Goal: Task Accomplishment & Management: Complete application form

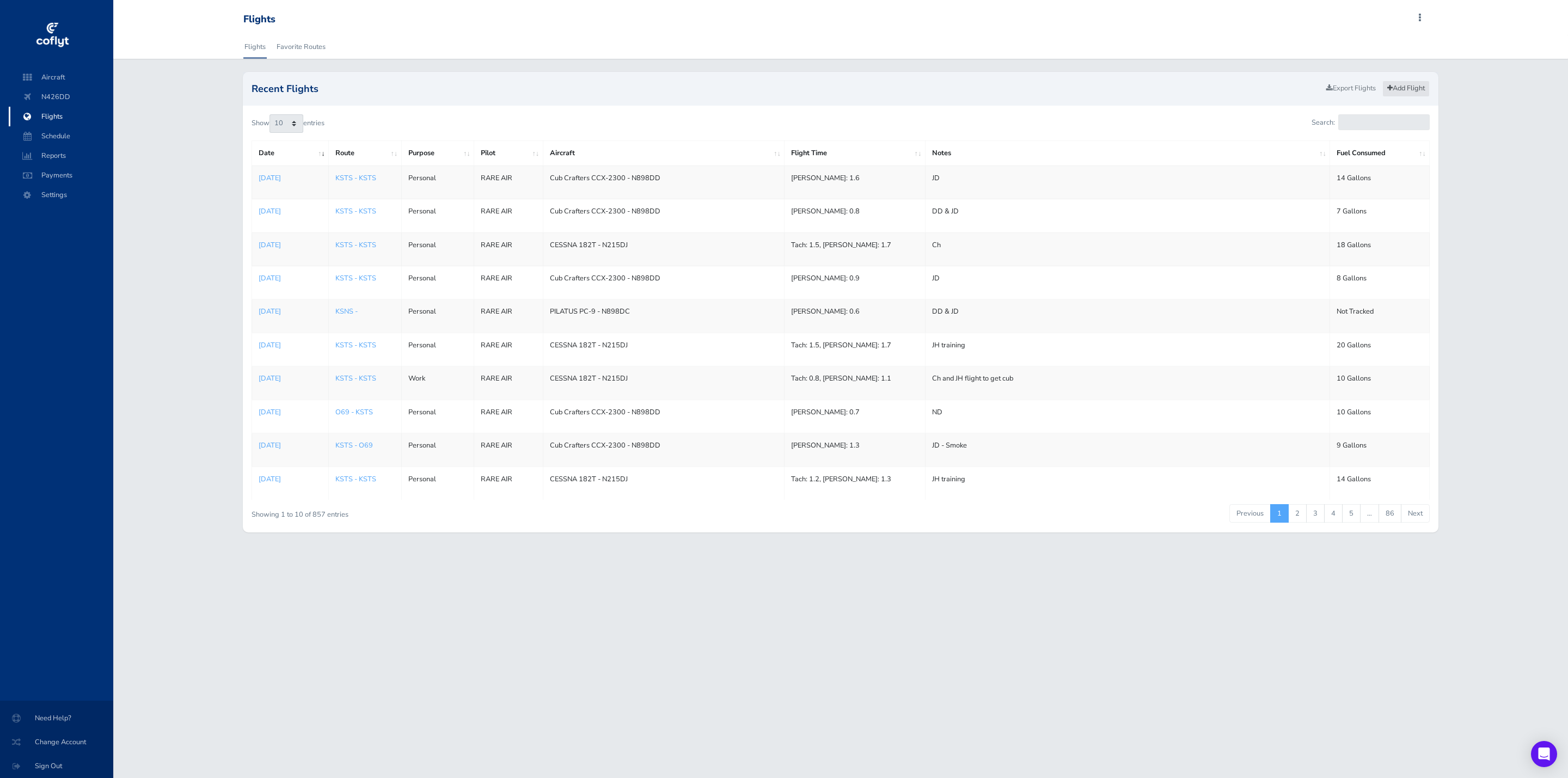
click at [1402, 89] on link "Add Flight" at bounding box center [1406, 89] width 48 height 16
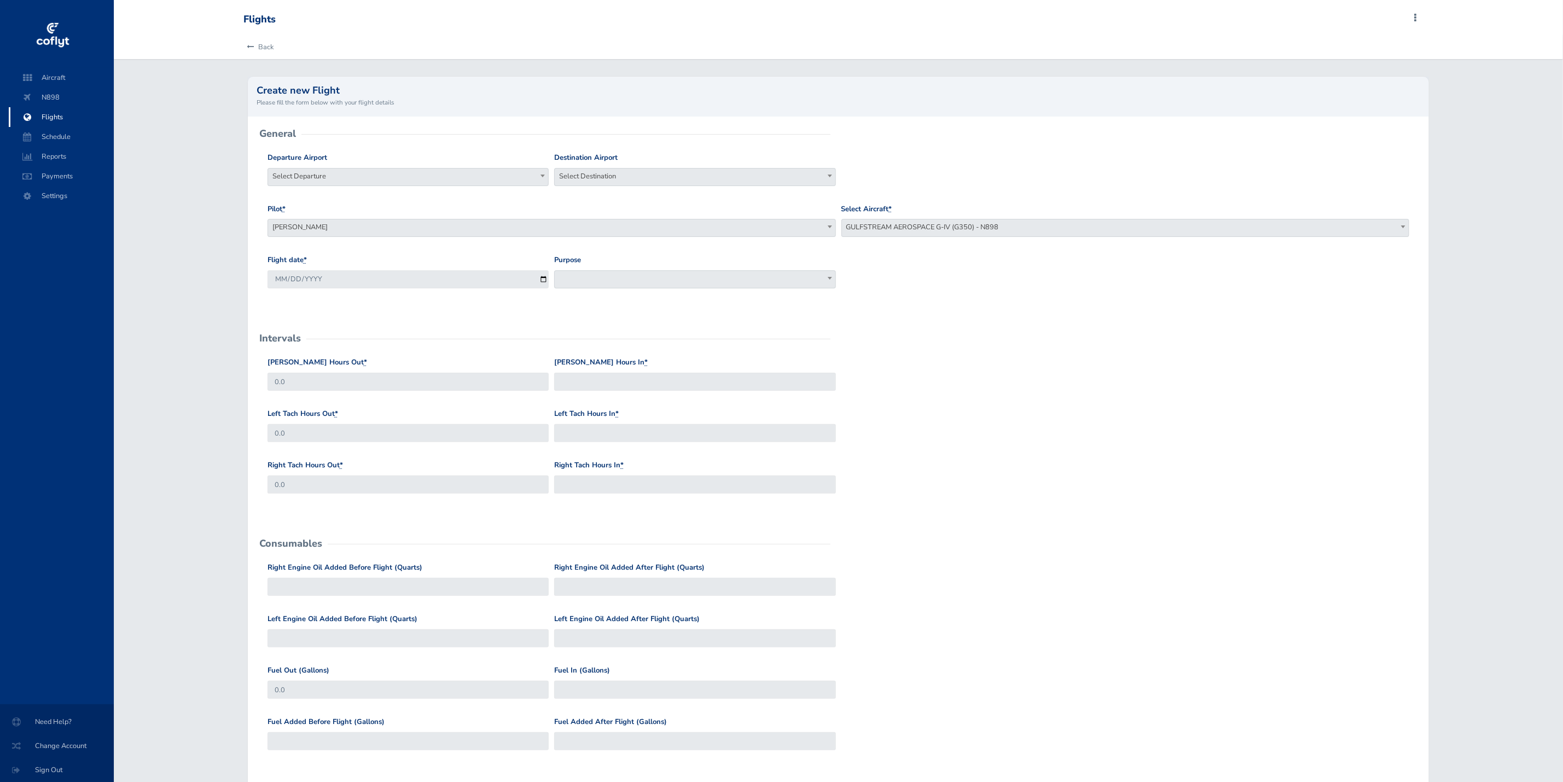
click at [954, 229] on span "GULFSTREAM AEROSPACE G-IV (G350) - N898" at bounding box center [1125, 226] width 567 height 15
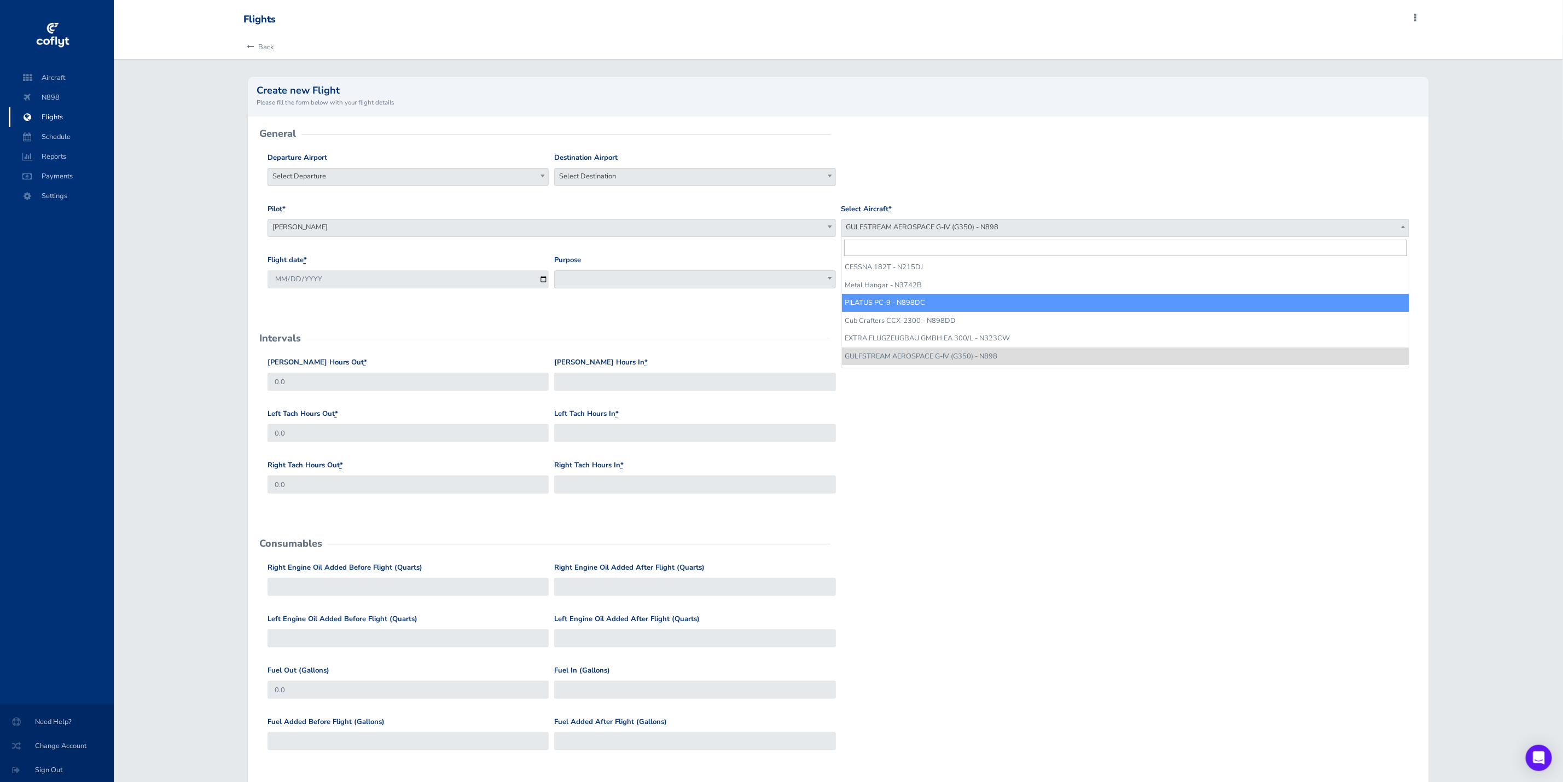
select select "310"
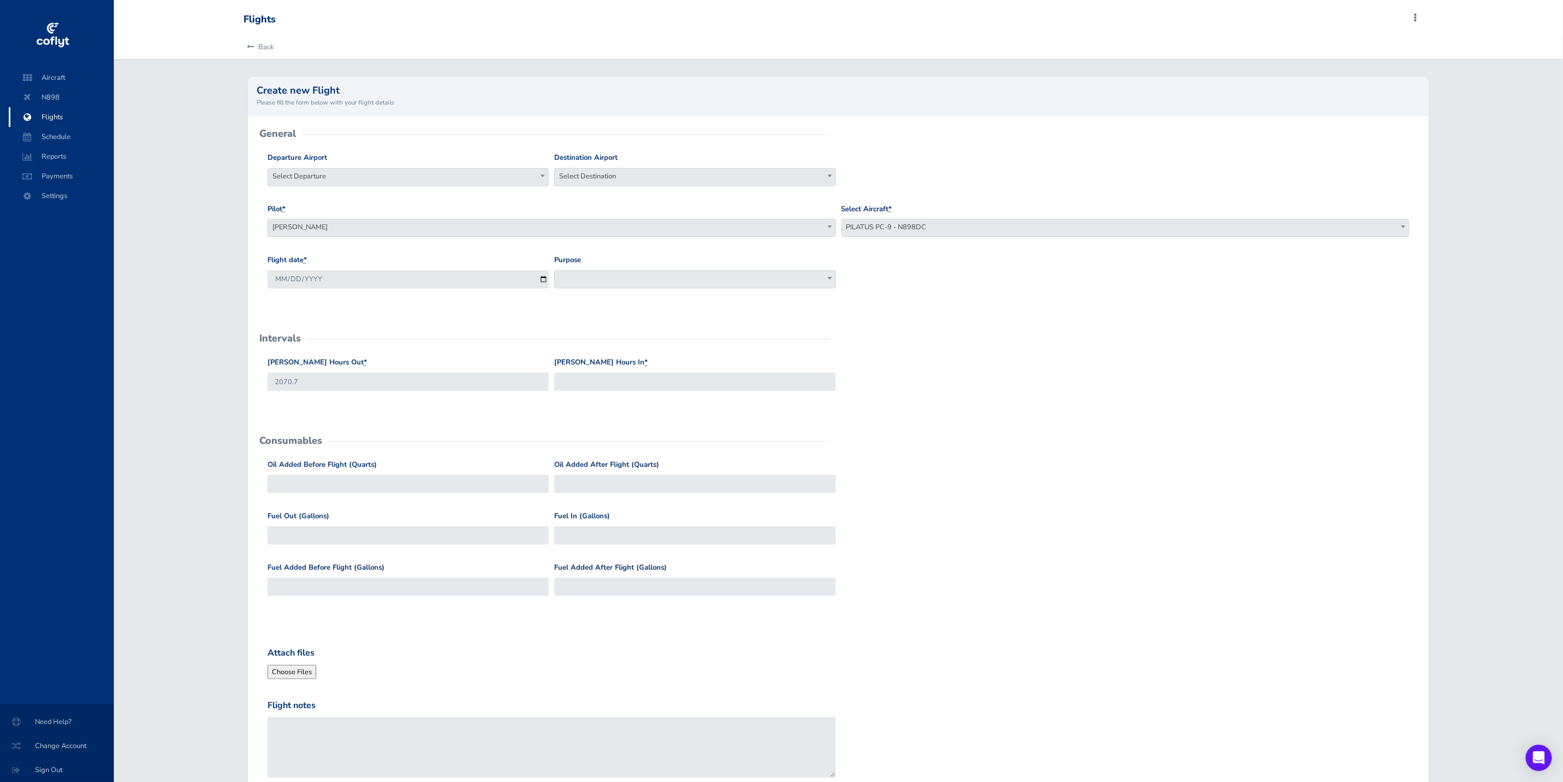
click at [379, 224] on span "Chris Heger" at bounding box center [551, 226] width 567 height 15
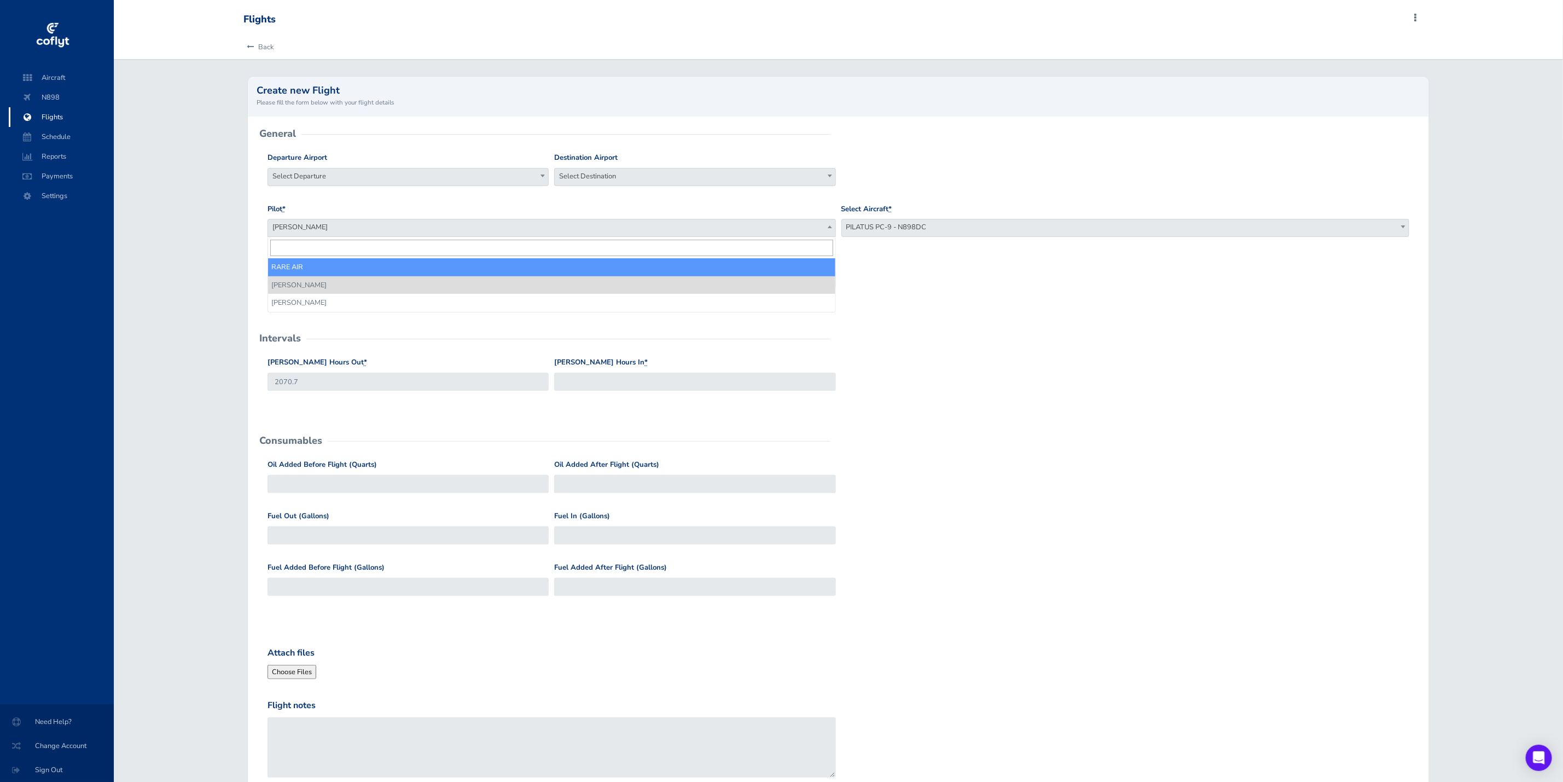
select select "912"
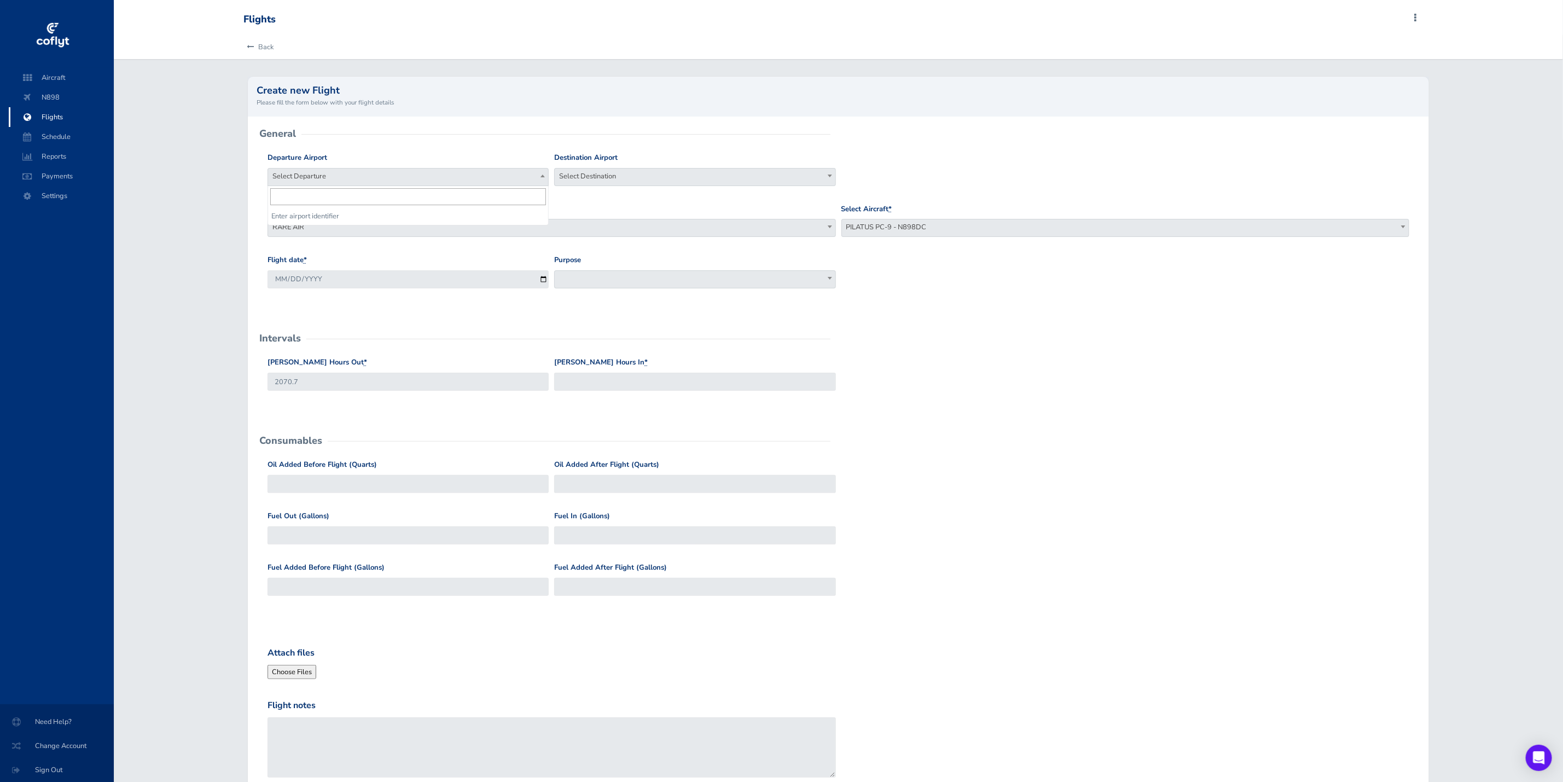
click at [353, 177] on span "Select Departure" at bounding box center [408, 176] width 280 height 15
type input "ksts"
select select "KSTS"
click at [578, 178] on span "Select Destination" at bounding box center [695, 176] width 280 height 15
type input "ksts"
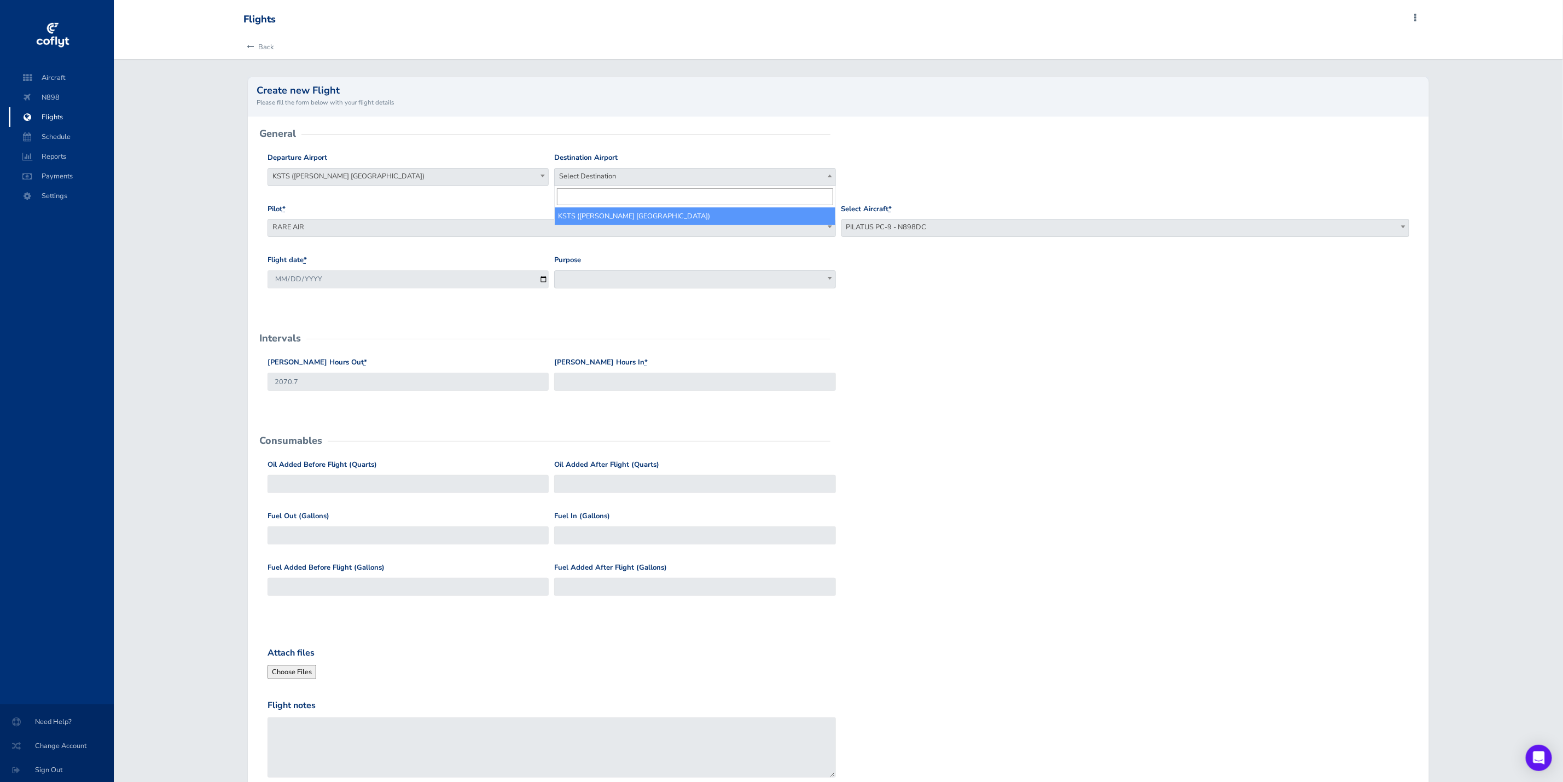
select select "KSTS"
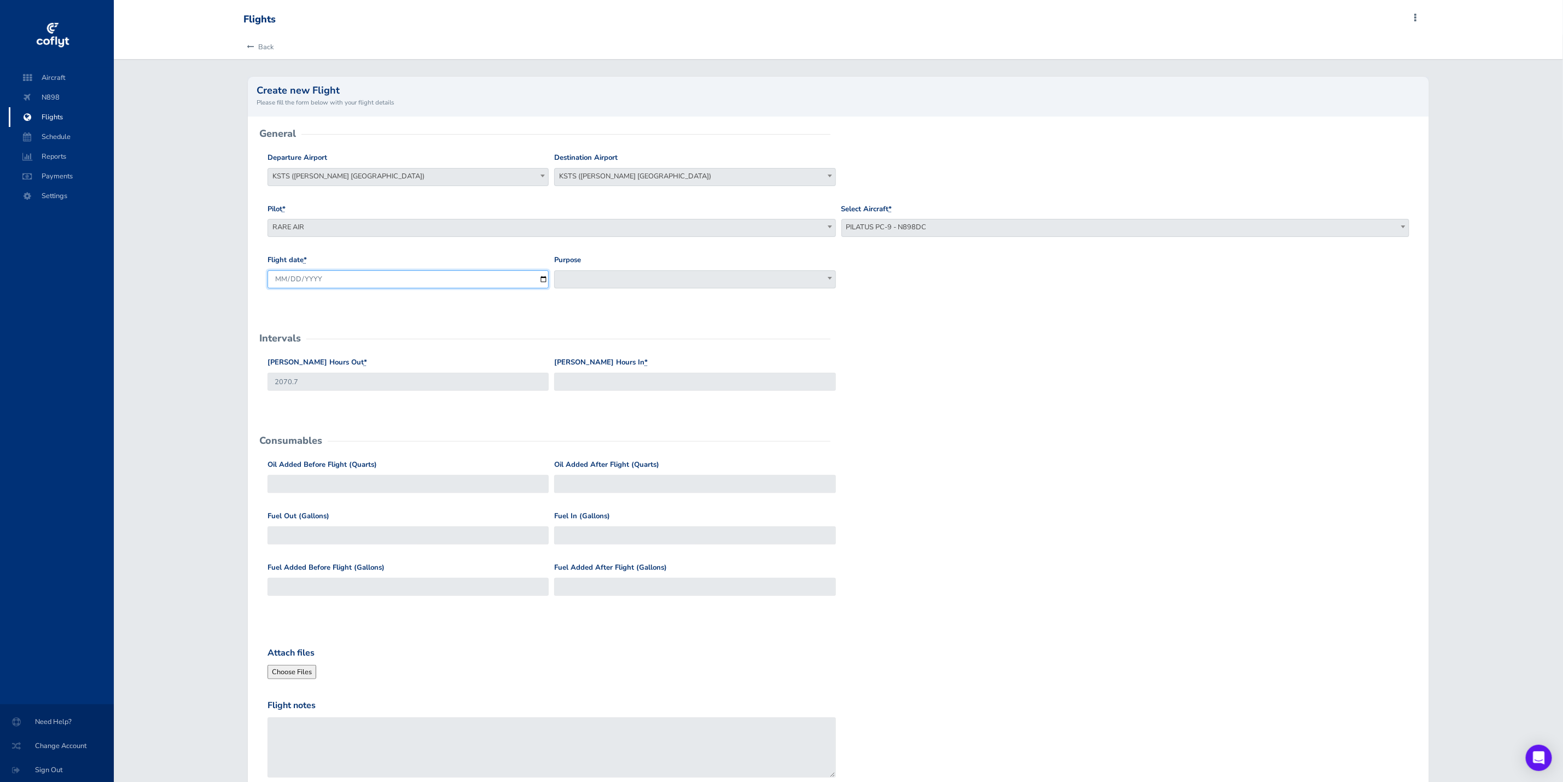
click at [542, 280] on input "2025-08-21" at bounding box center [408, 279] width 281 height 18
type input "2025-08-20"
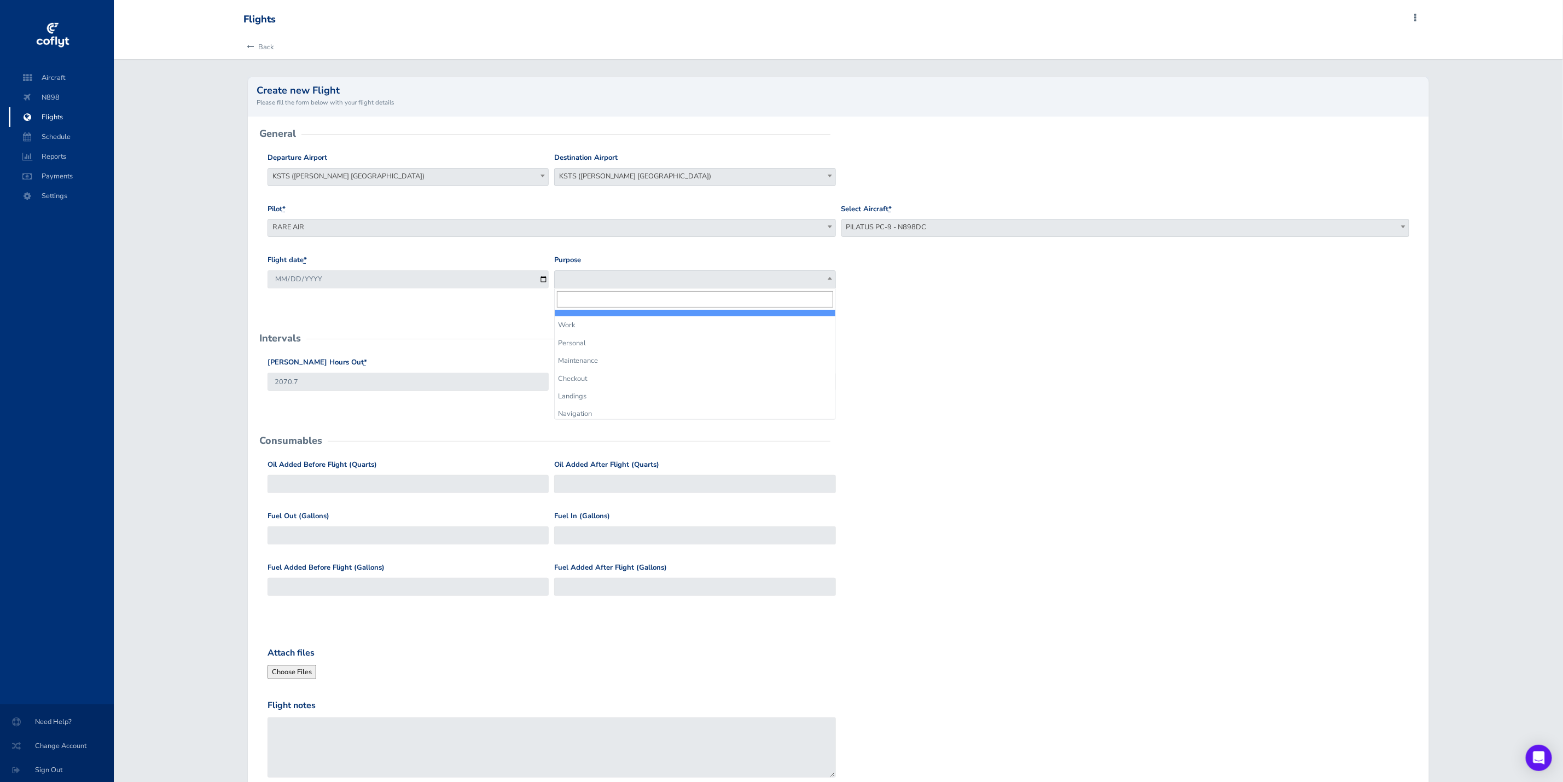
click at [601, 273] on span at bounding box center [694, 279] width 281 height 18
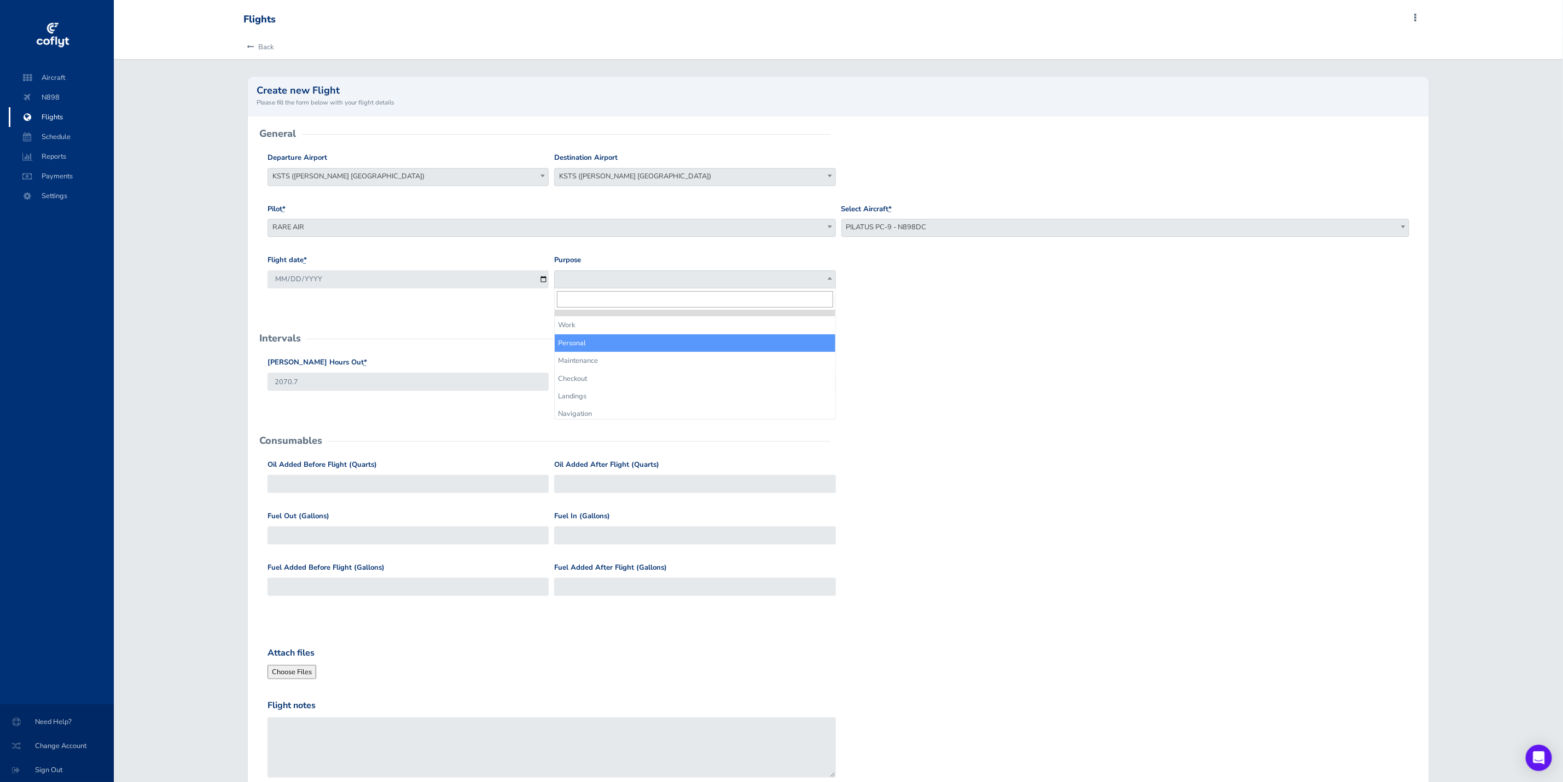
select select "Personal"
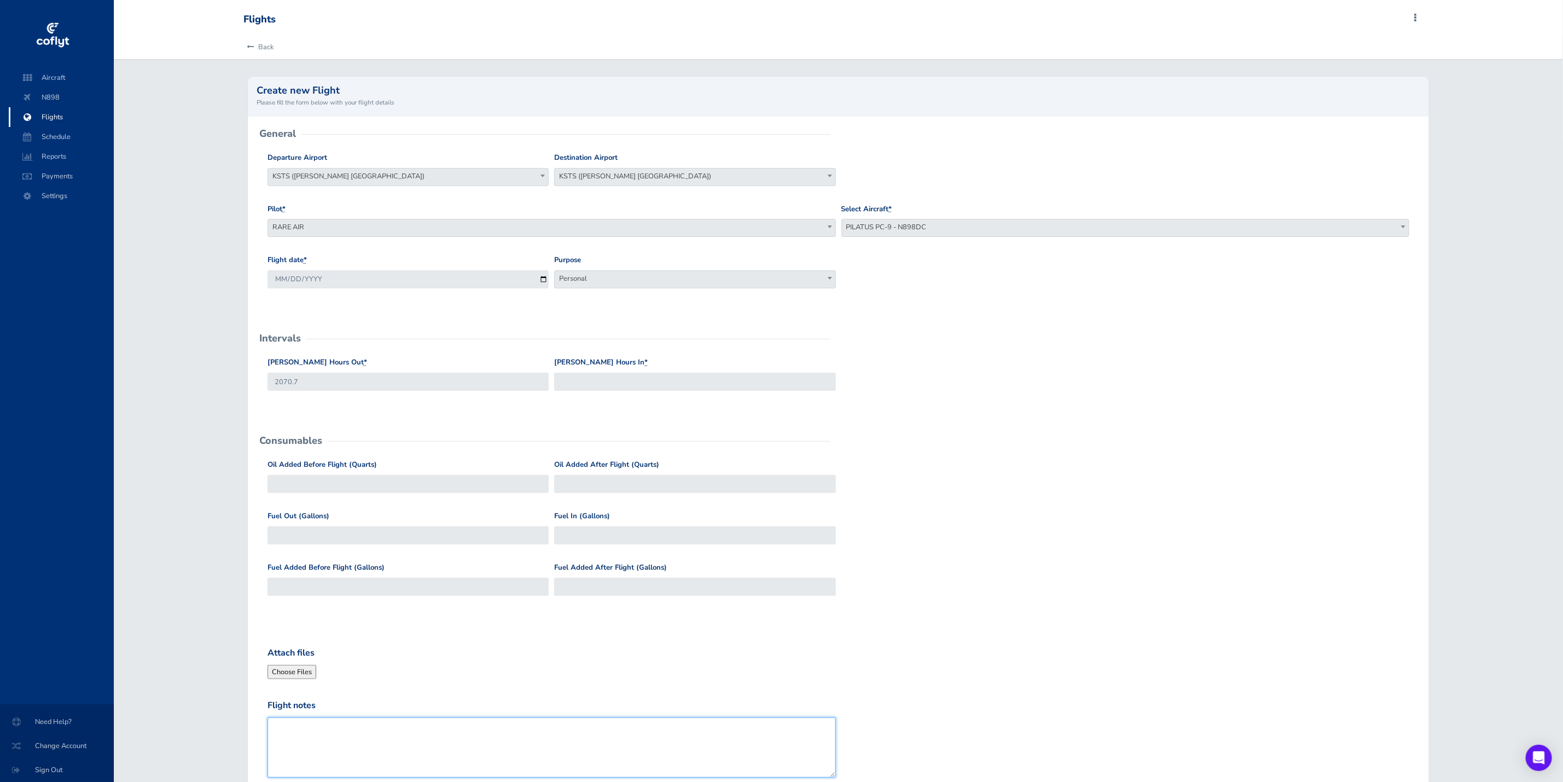
click at [311, 732] on textarea "Flight notes" at bounding box center [552, 747] width 568 height 60
click at [292, 727] on textarea "DD &JD" at bounding box center [552, 747] width 568 height 60
type textarea "DD & JD"
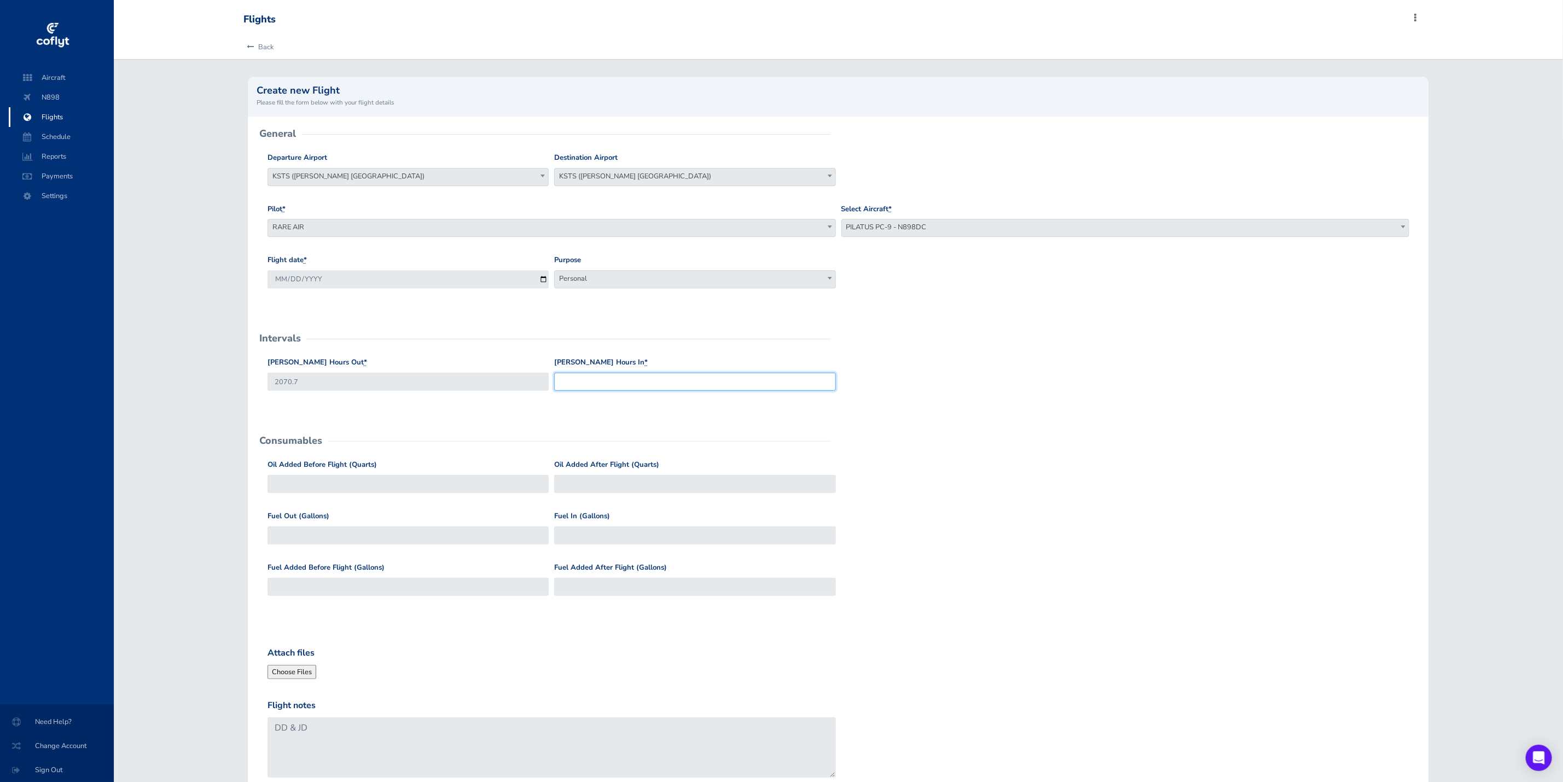
click at [619, 381] on input "Hobbs Hours In *" at bounding box center [694, 382] width 281 height 18
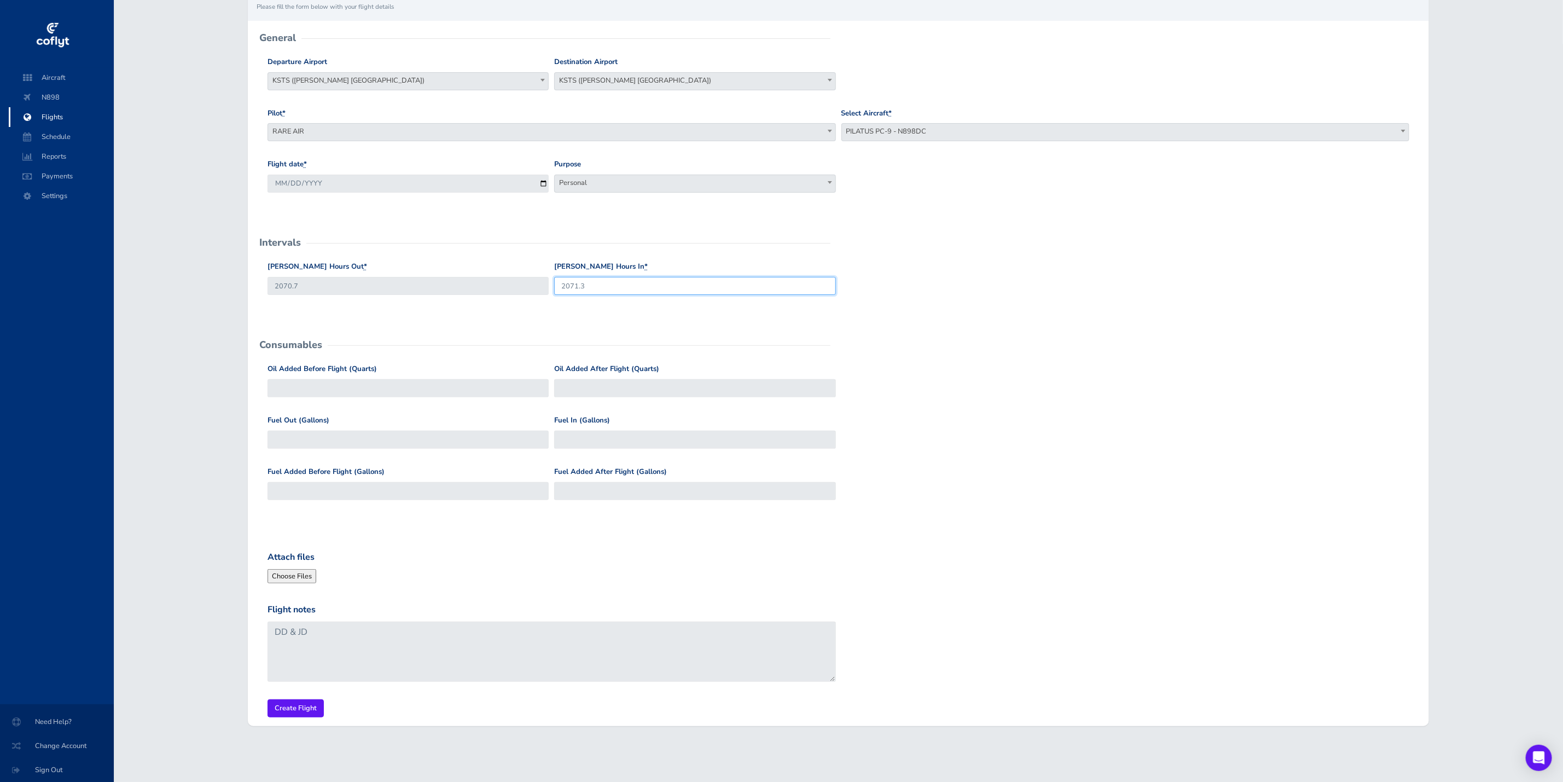
scroll to position [97, 0]
type input "2071.3"
click at [305, 703] on input "Create Flight" at bounding box center [296, 708] width 56 height 18
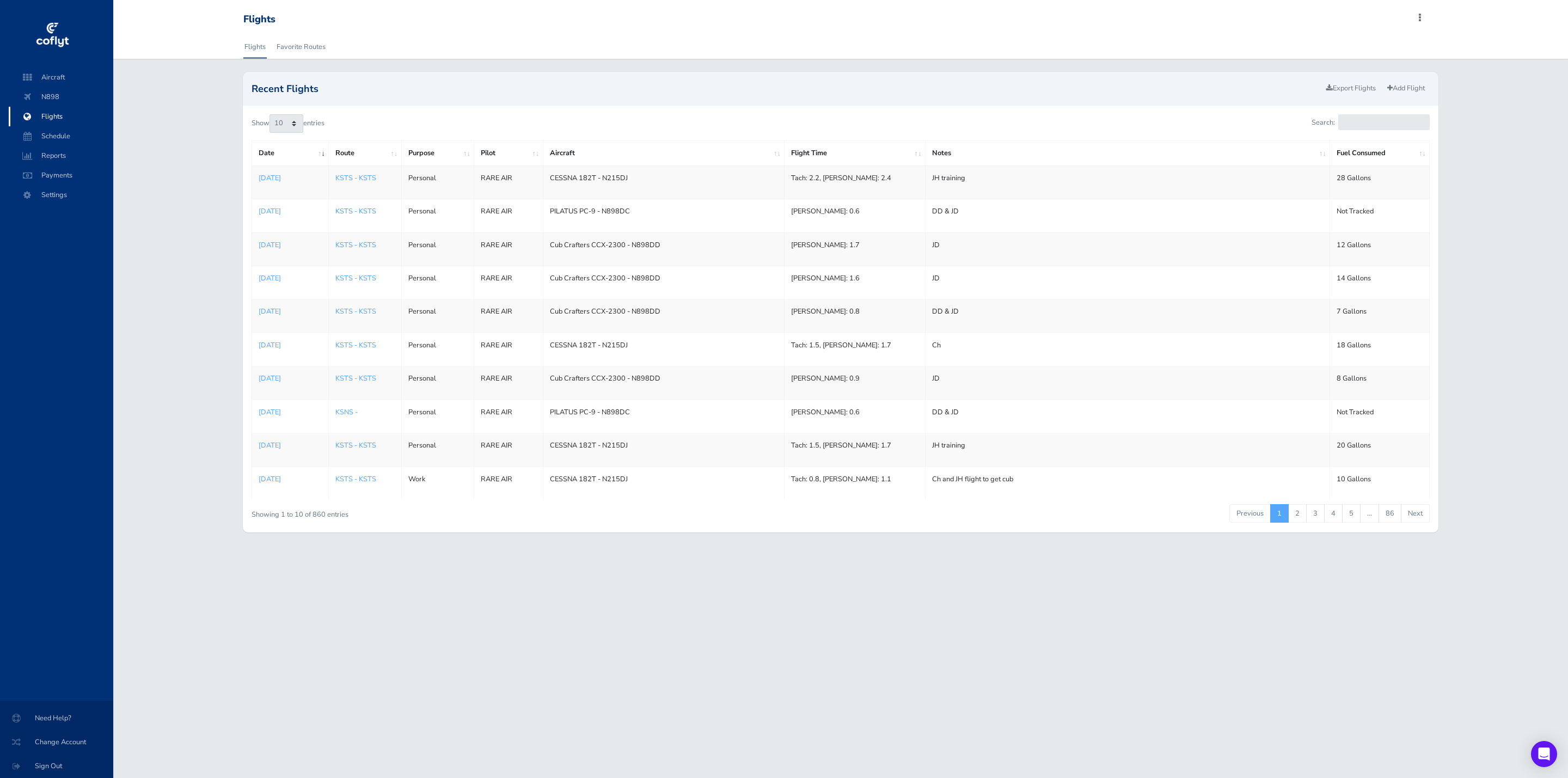
click at [361, 211] on link "KSTS - KSTS" at bounding box center [355, 211] width 41 height 10
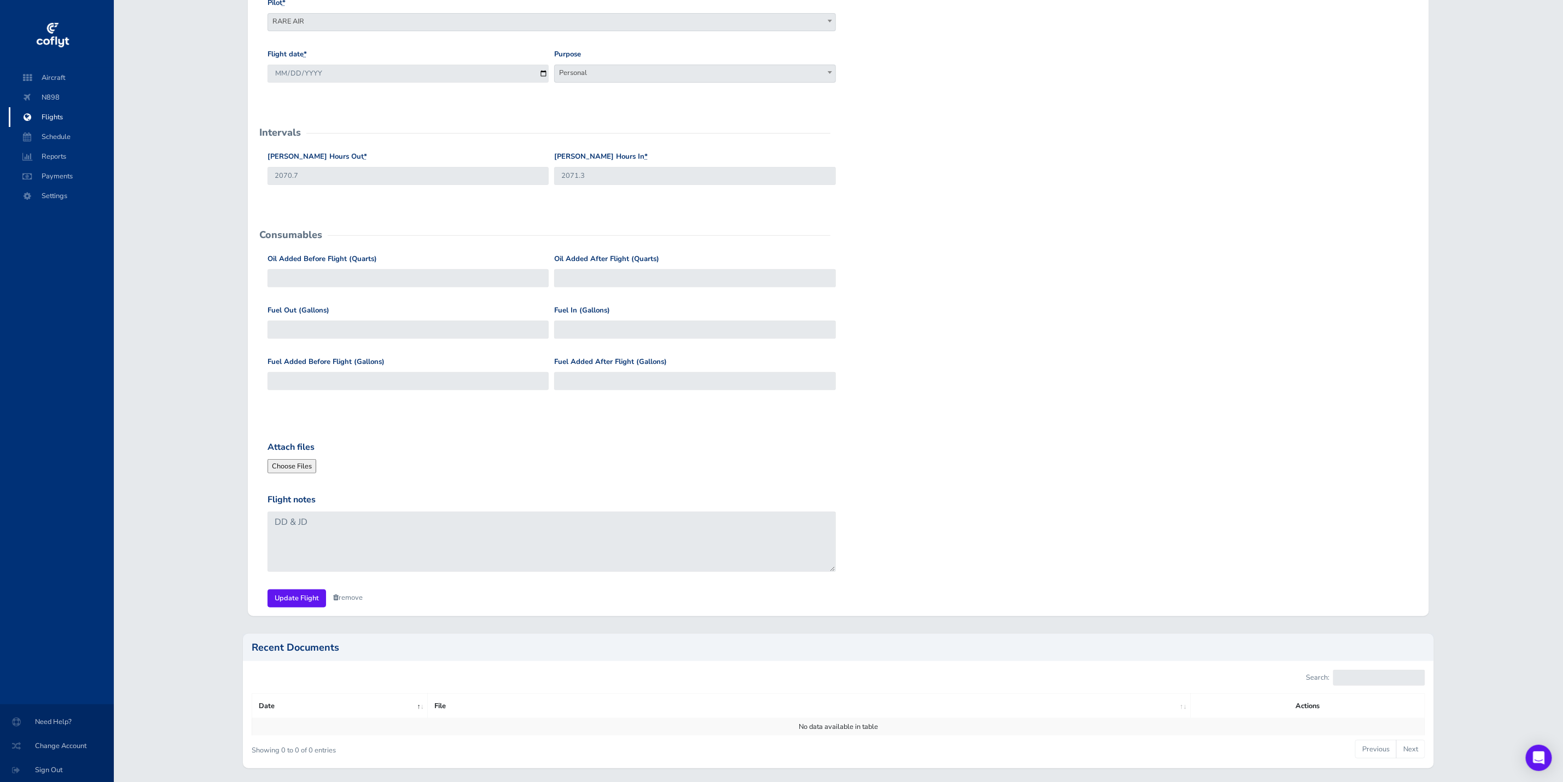
scroll to position [233, 0]
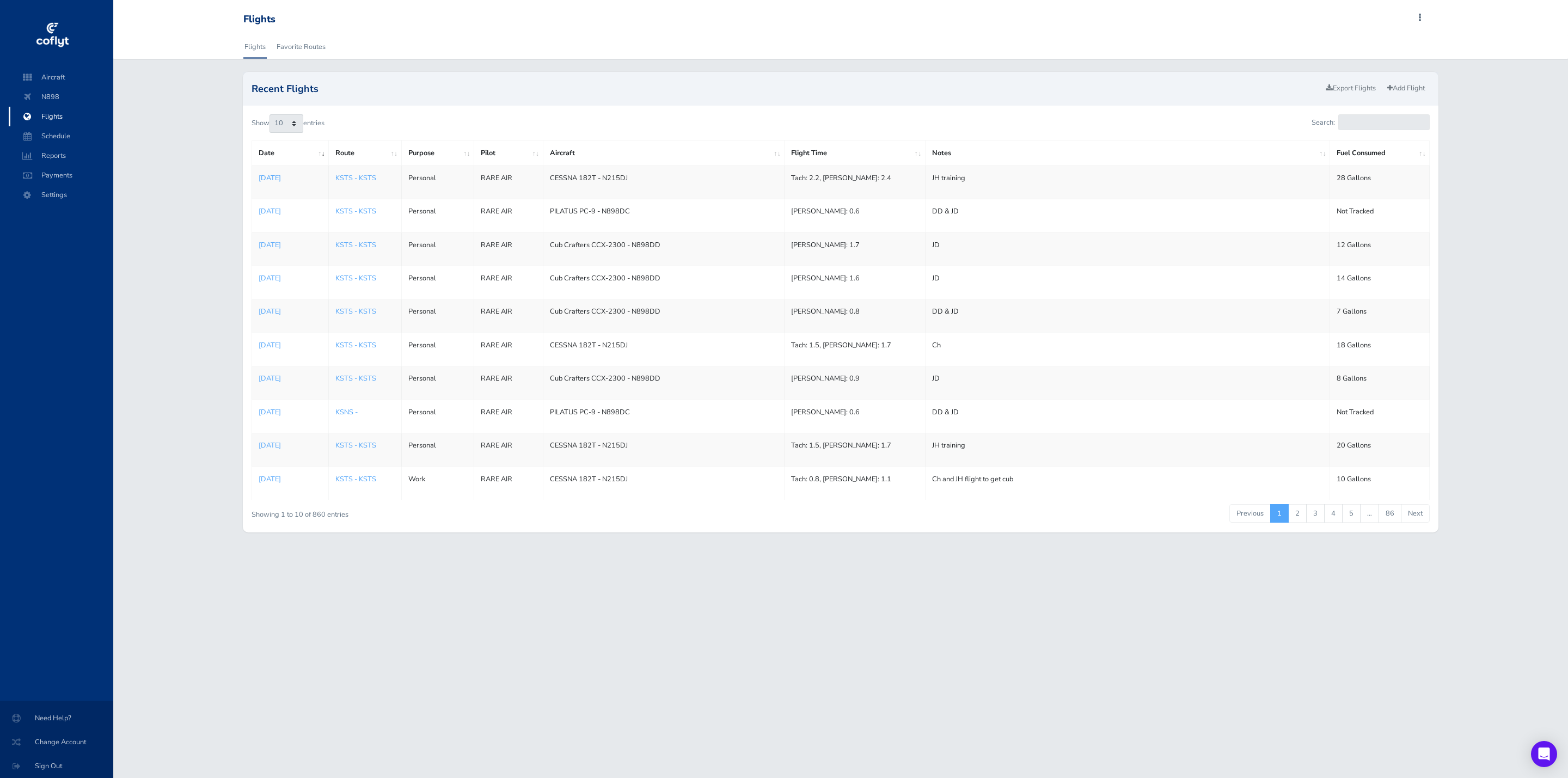
click at [285, 175] on p "[DATE]" at bounding box center [291, 177] width 64 height 11
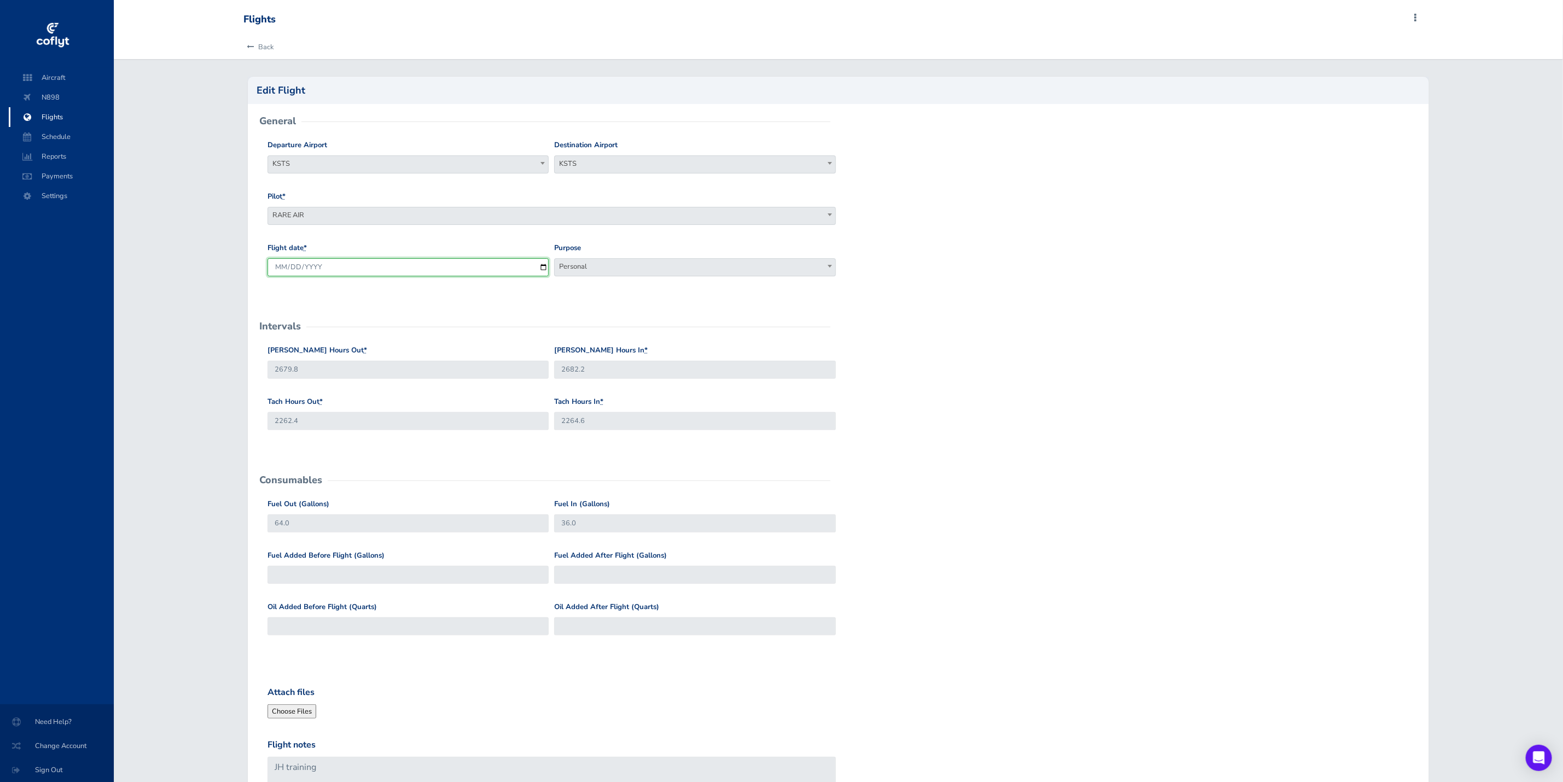
click at [543, 266] on input "[DATE]" at bounding box center [408, 267] width 281 height 18
type input "[DATE]"
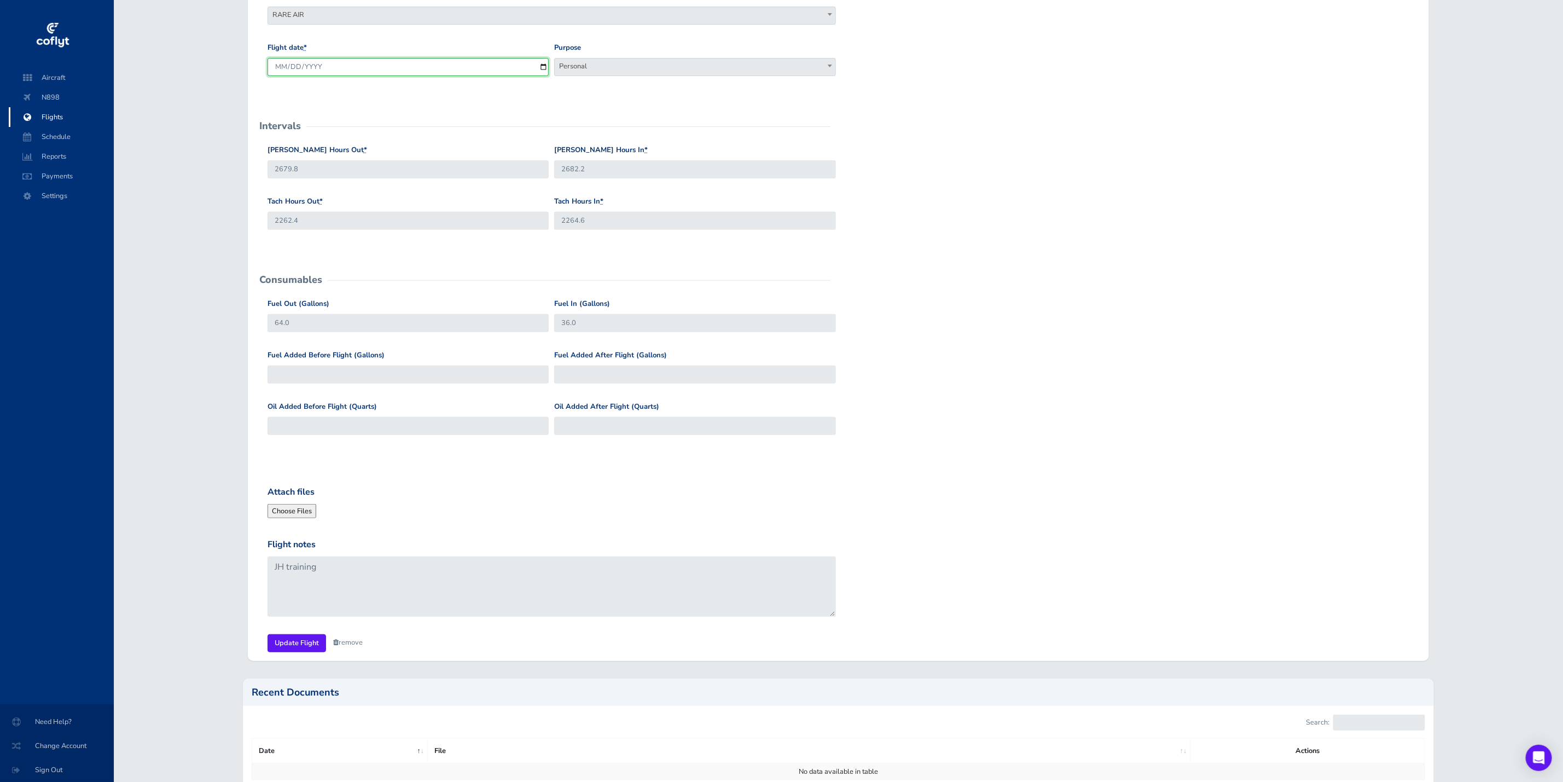
scroll to position [246, 0]
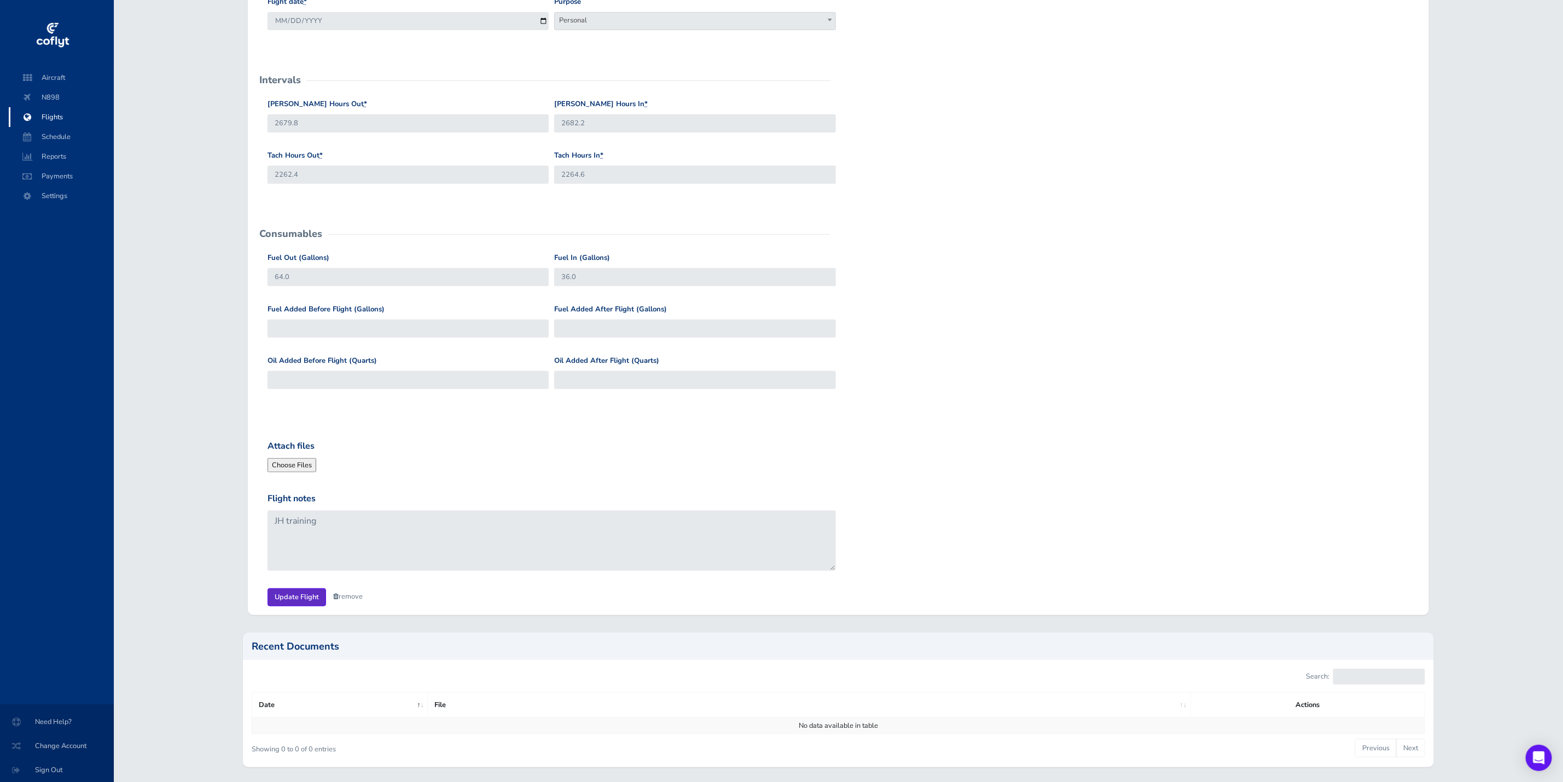
click at [286, 595] on input "Update Flight" at bounding box center [297, 597] width 59 height 18
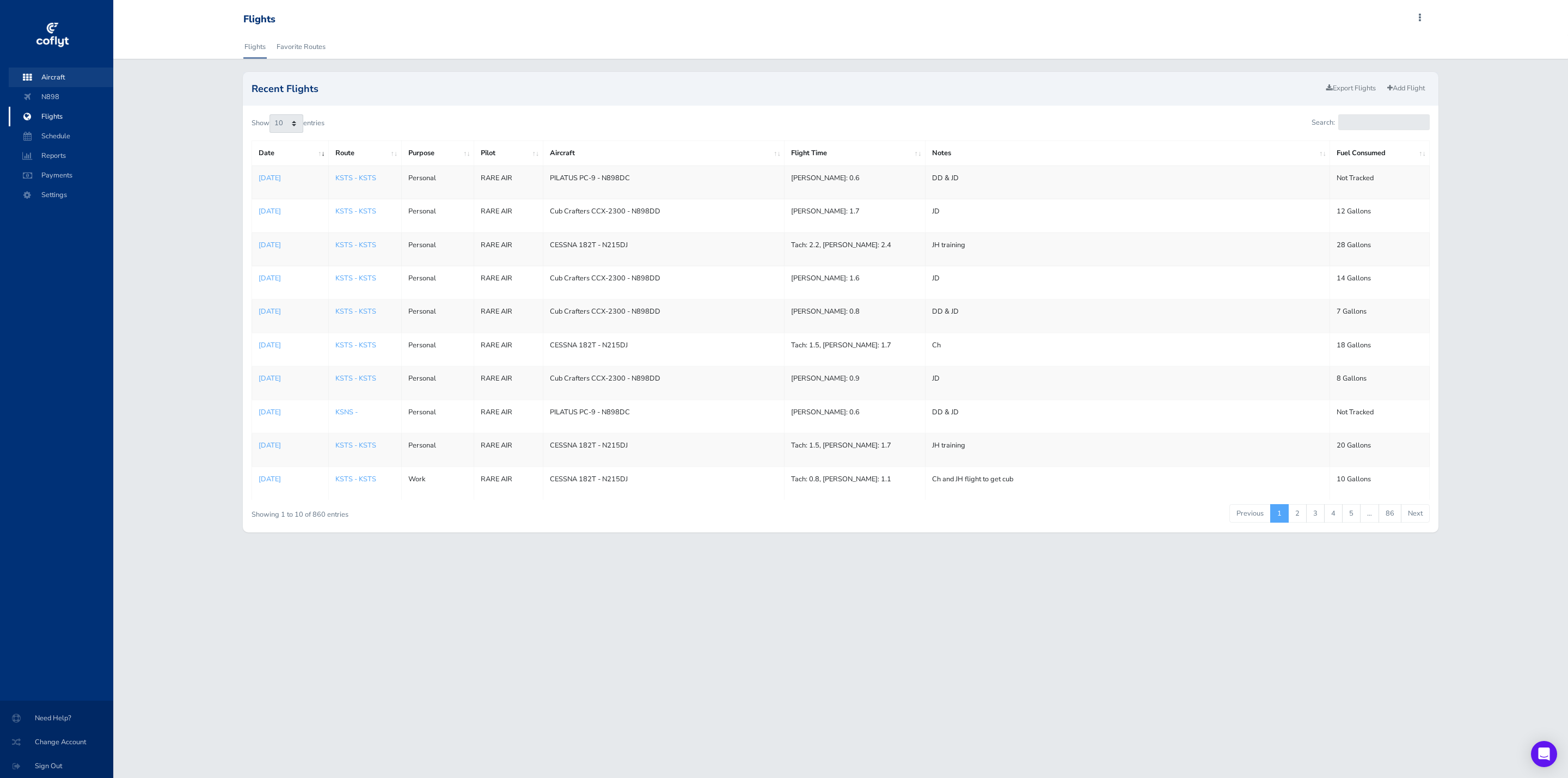
click at [71, 79] on span "Aircraft" at bounding box center [61, 78] width 83 height 20
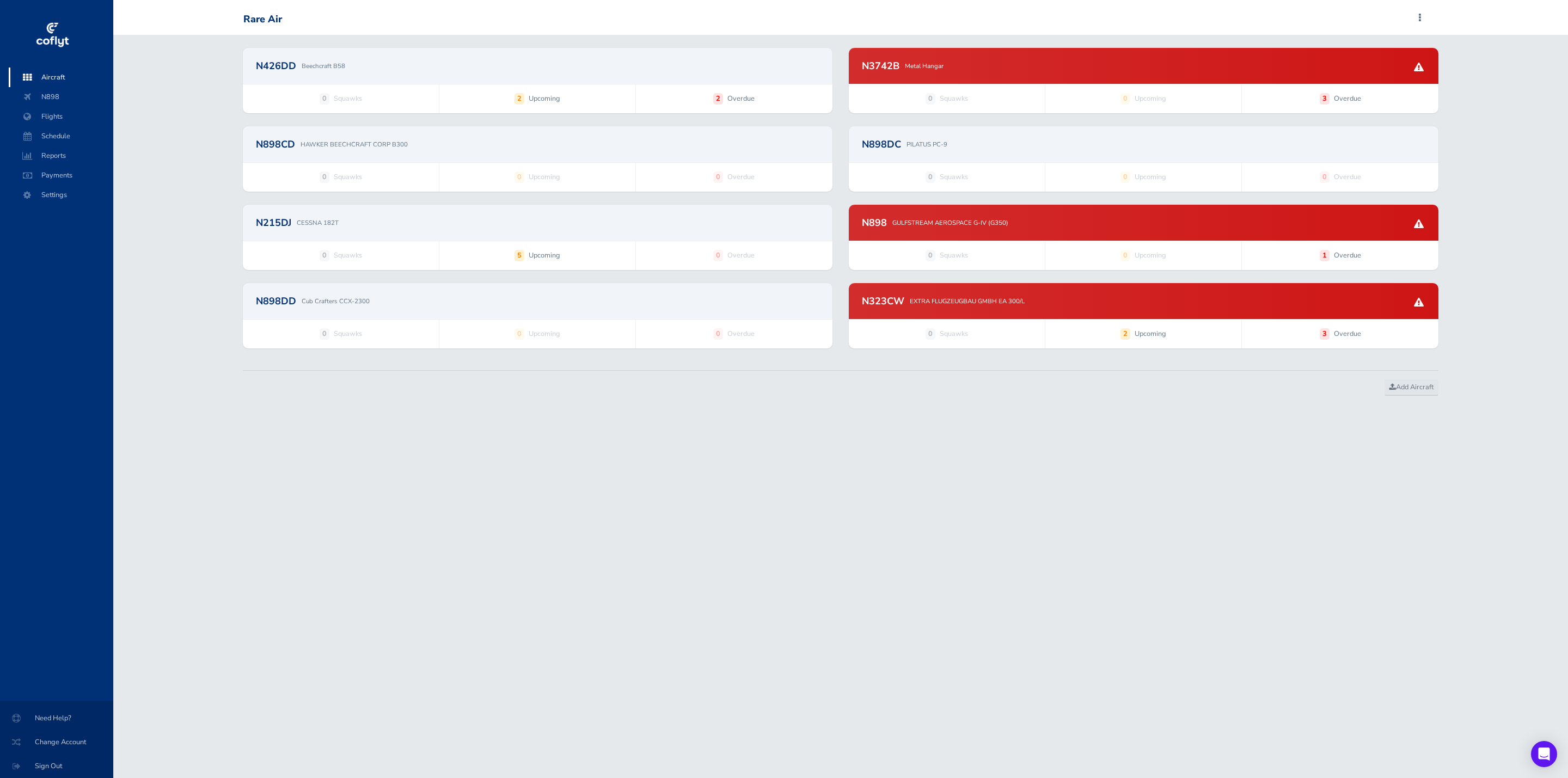
click at [1055, 221] on div "N898 GULFSTREAM AEROSPACE G-IV (G350)" at bounding box center [1143, 223] width 563 height 10
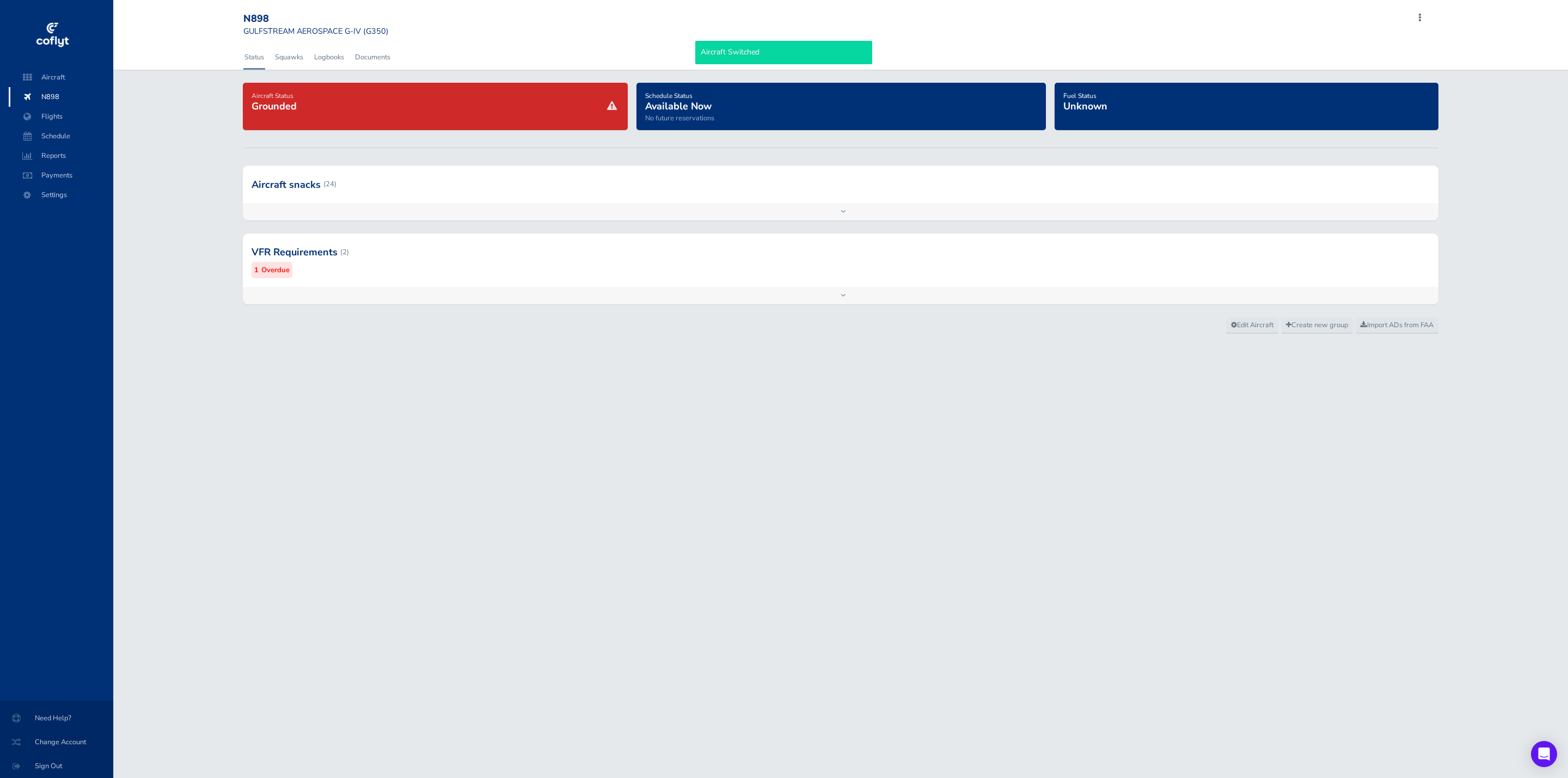
click at [461, 249] on div at bounding box center [841, 253] width 1196 height 54
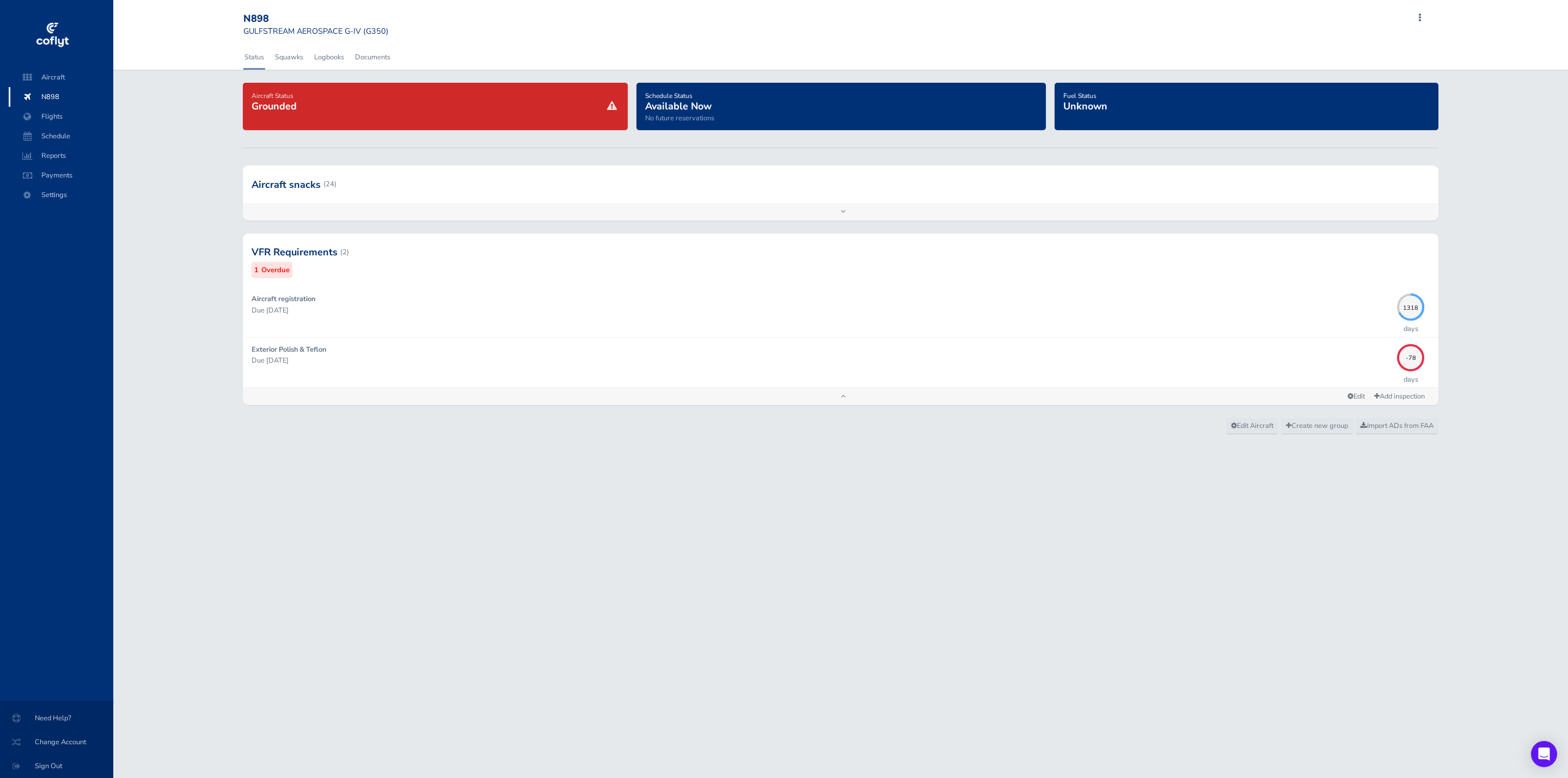
click at [426, 174] on div at bounding box center [841, 183] width 1196 height 37
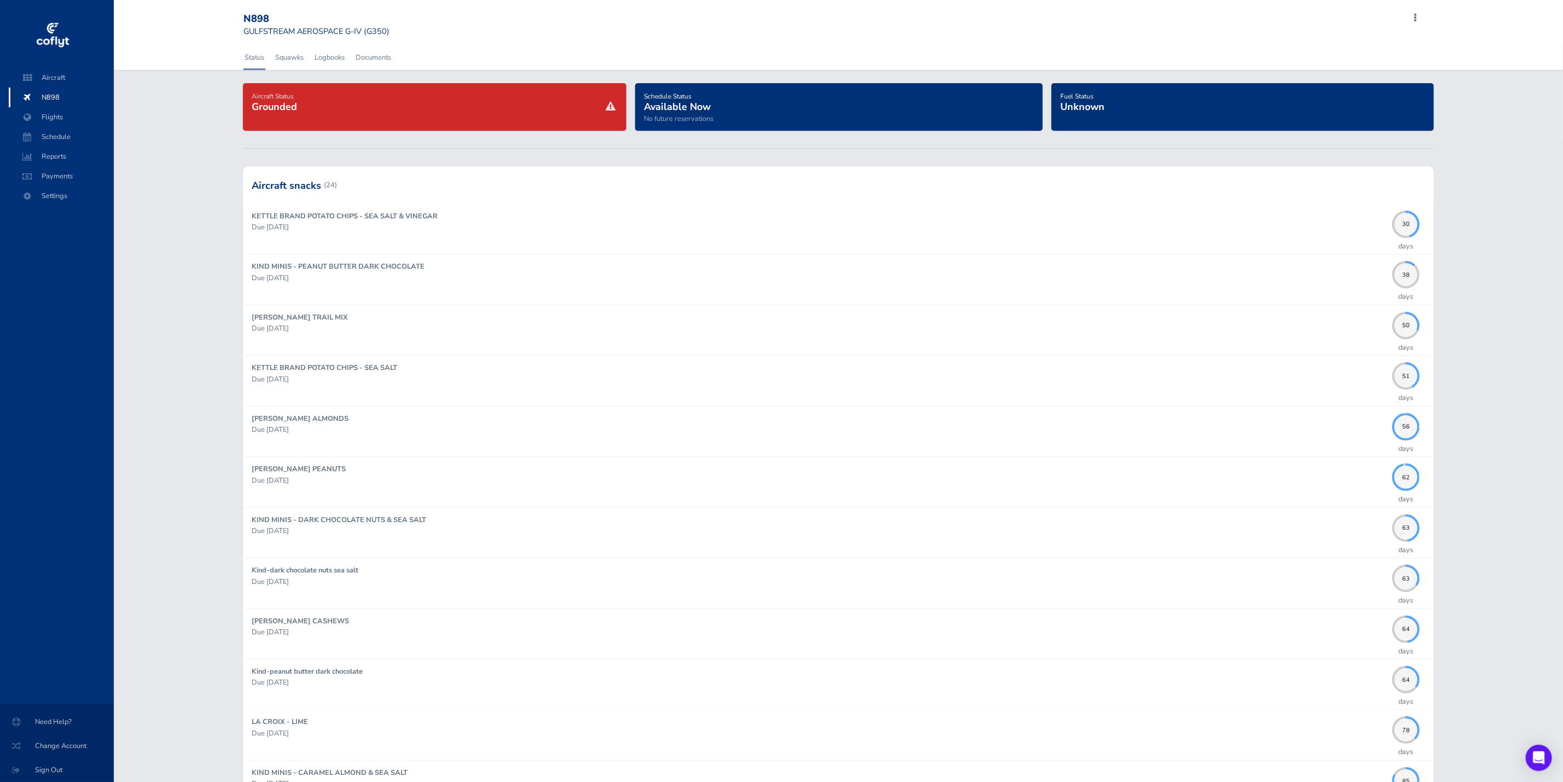
click at [317, 182] on div at bounding box center [839, 184] width 1192 height 37
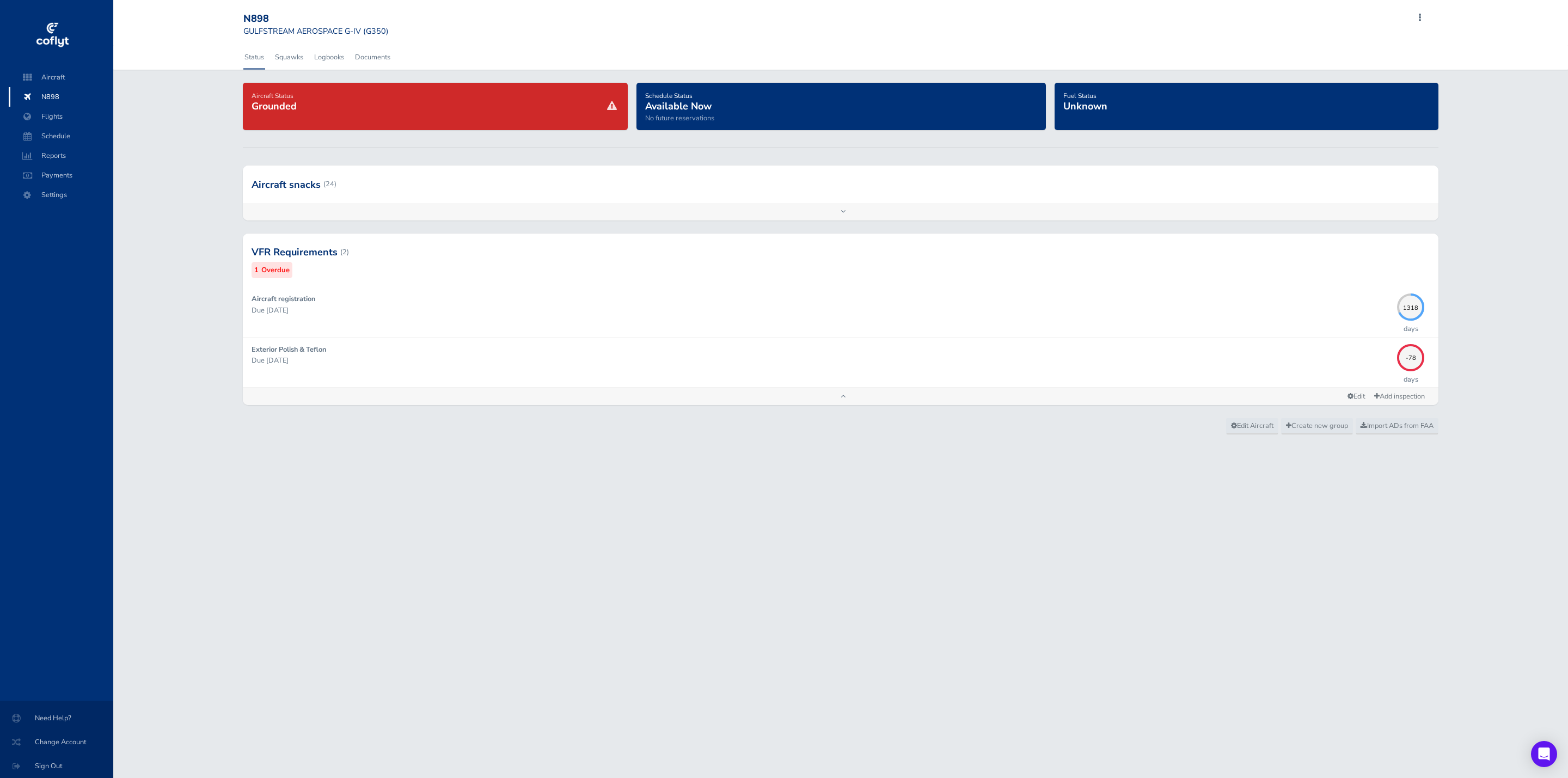
click at [459, 257] on div at bounding box center [841, 253] width 1196 height 54
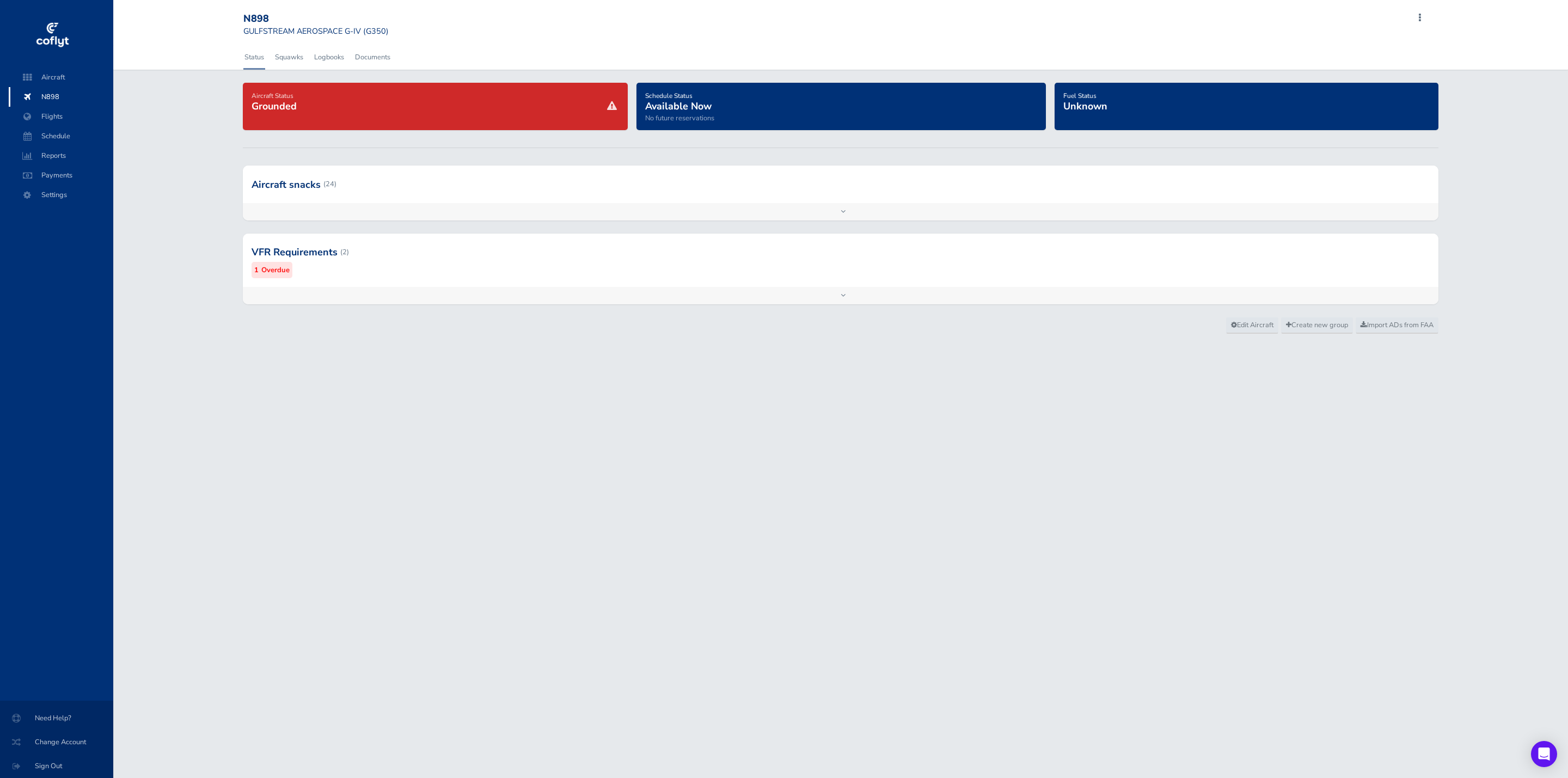
click at [497, 265] on div at bounding box center [841, 253] width 1196 height 54
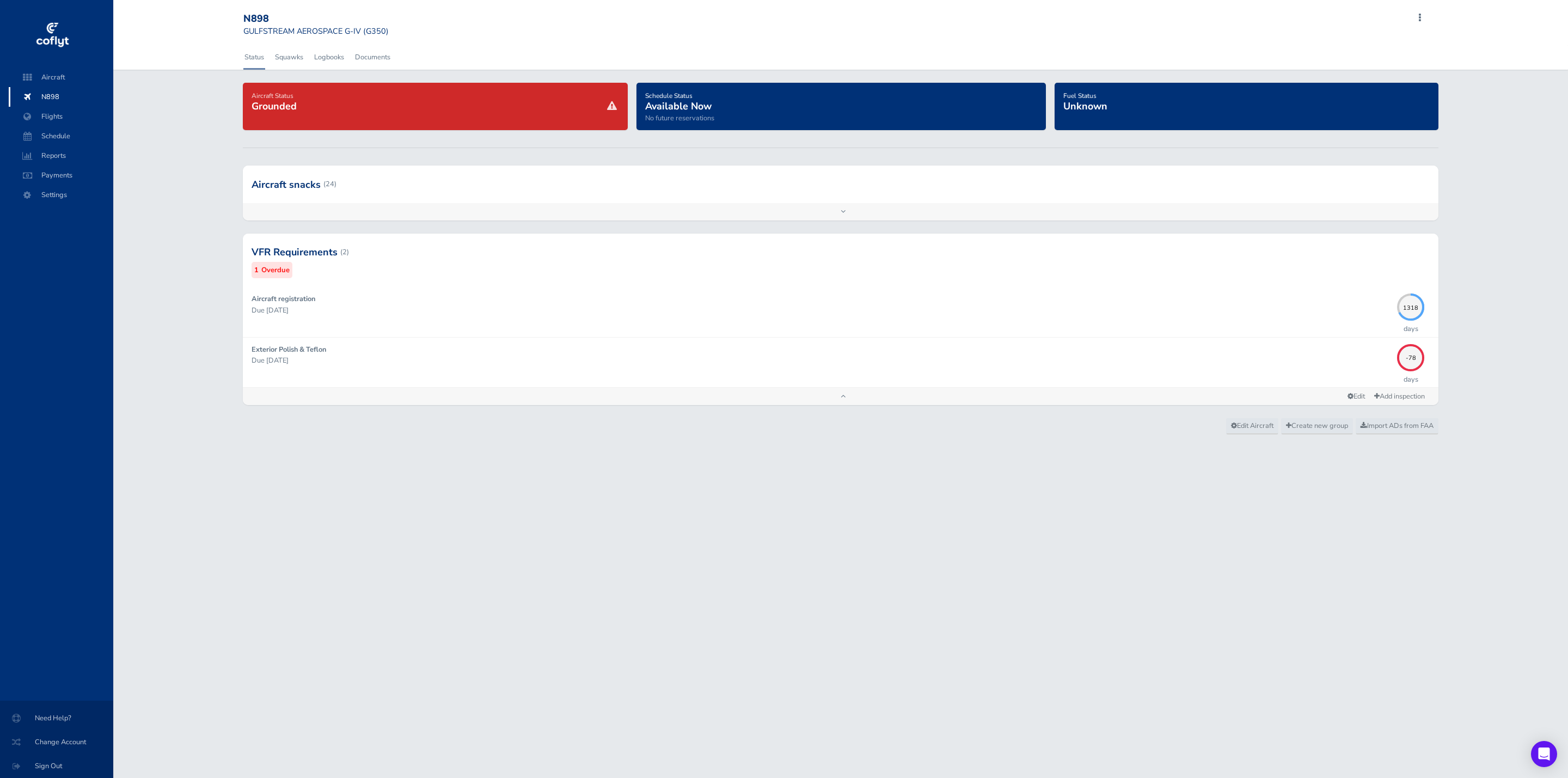
click at [427, 265] on div at bounding box center [841, 253] width 1196 height 54
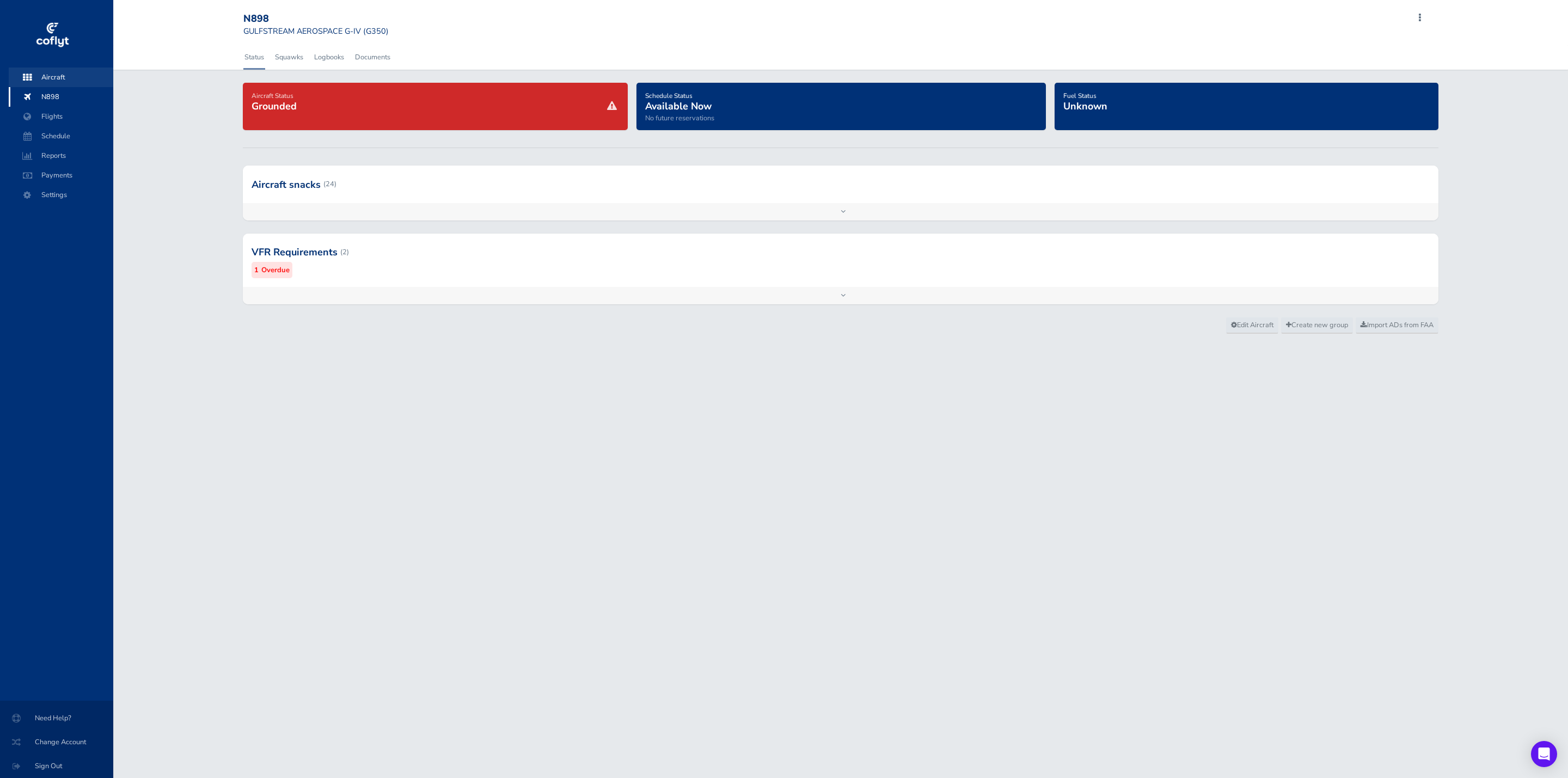
click at [58, 71] on span "Aircraft" at bounding box center [61, 78] width 83 height 20
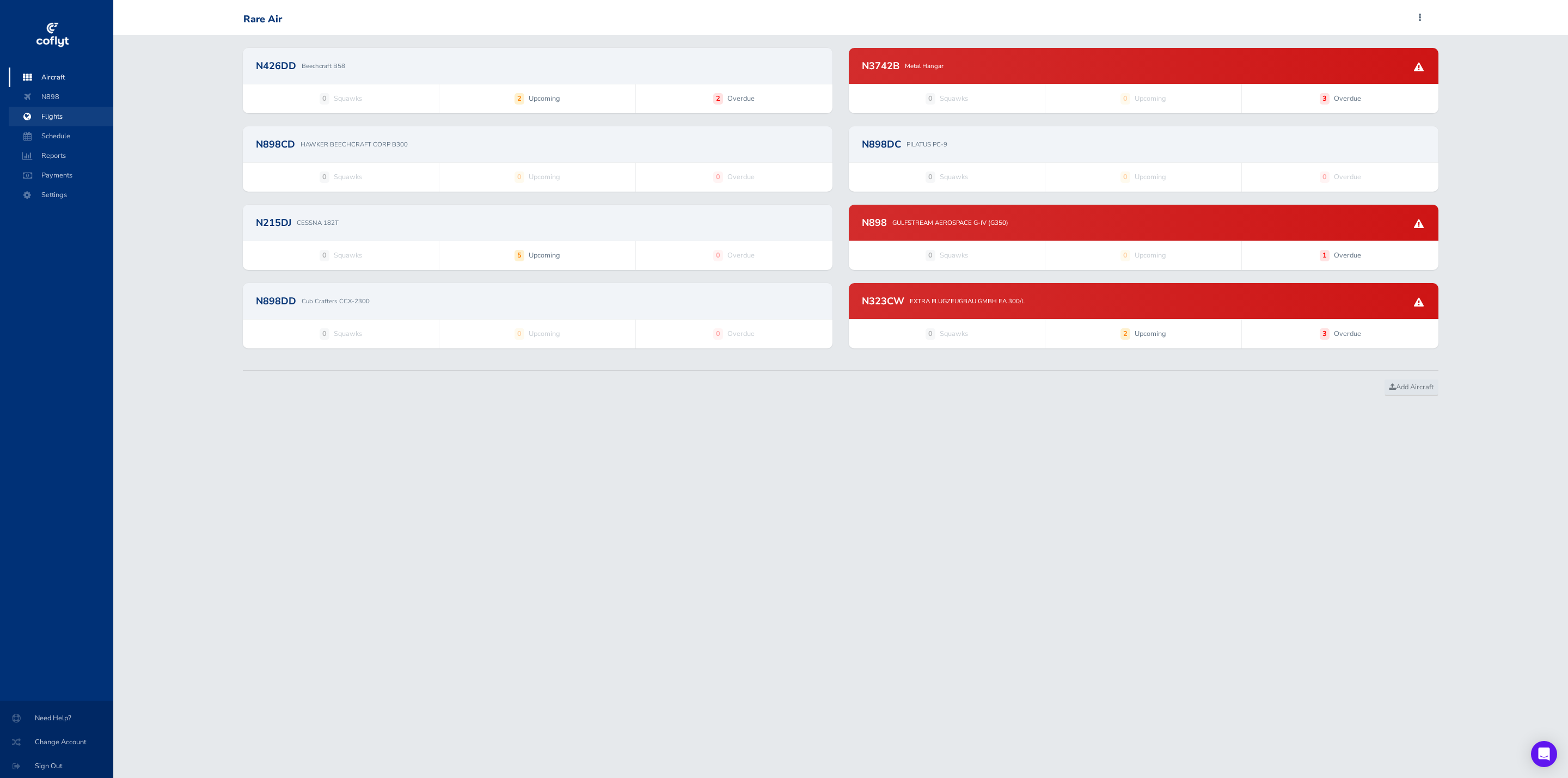
click at [61, 114] on span "Flights" at bounding box center [61, 116] width 83 height 20
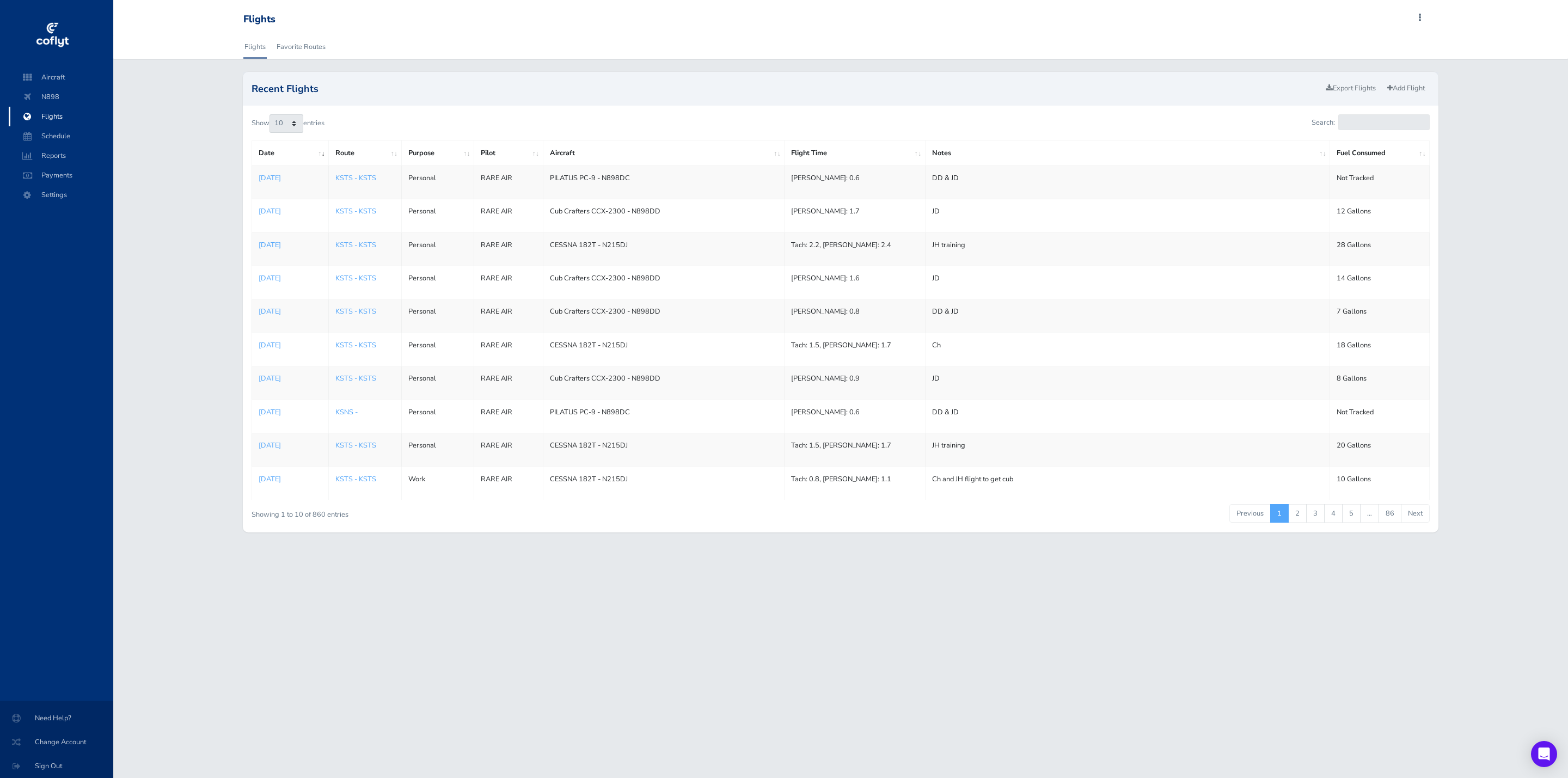
click at [290, 244] on p "Aug 20, 2025" at bounding box center [291, 245] width 64 height 11
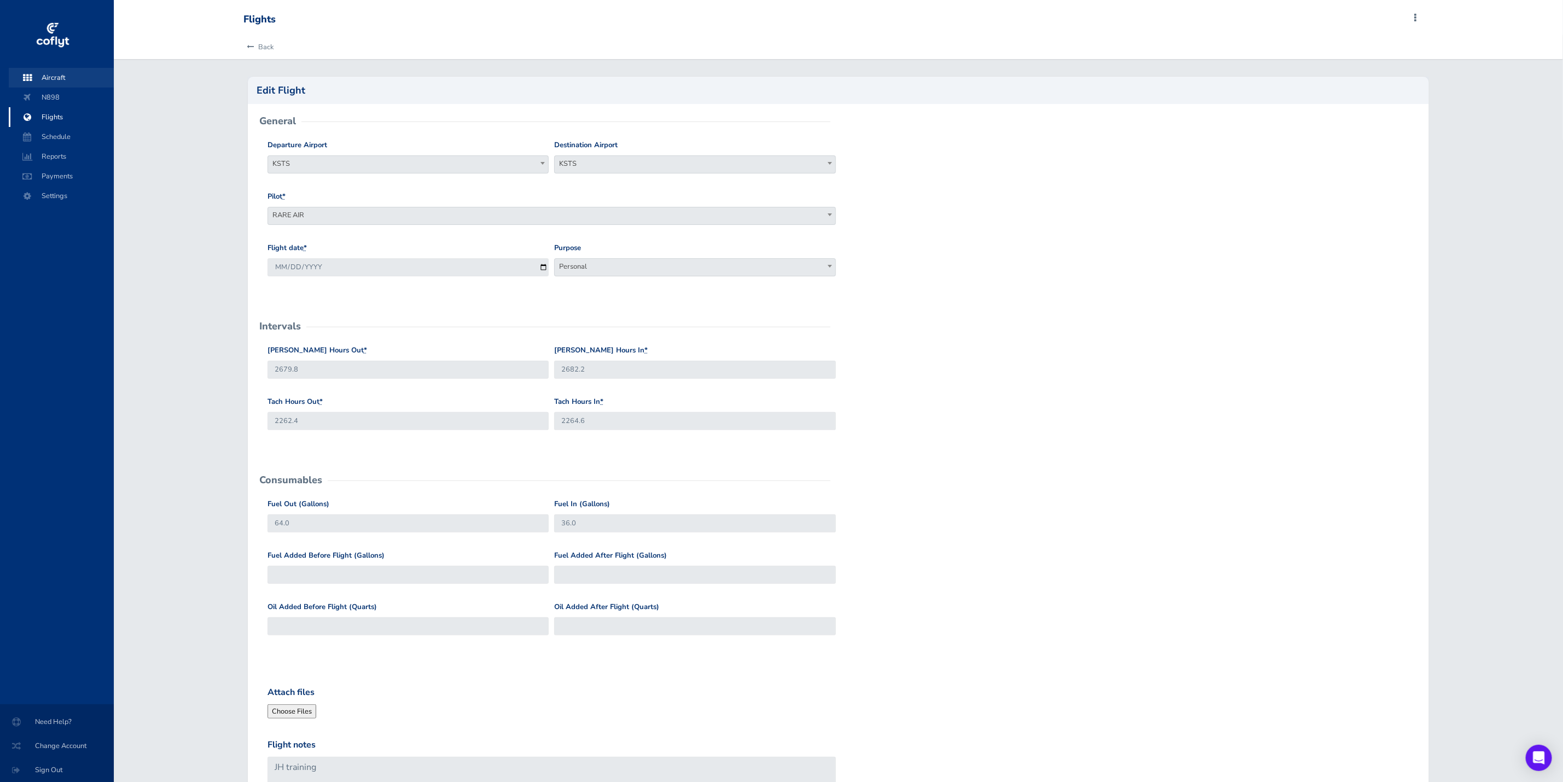
click at [50, 76] on span "Aircraft" at bounding box center [61, 78] width 83 height 20
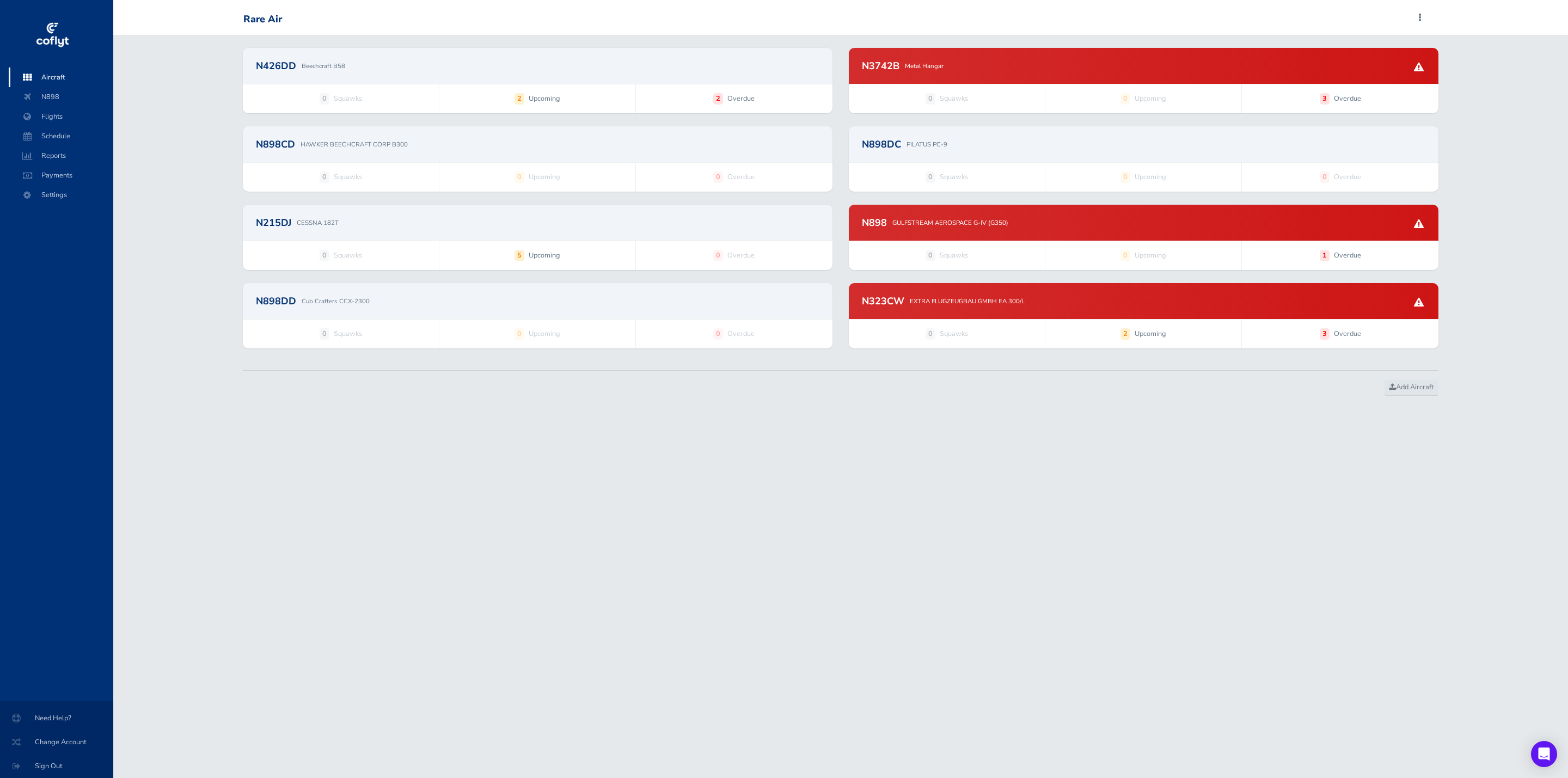
click at [400, 226] on div "N215DJ CESSNA 182T" at bounding box center [537, 223] width 563 height 10
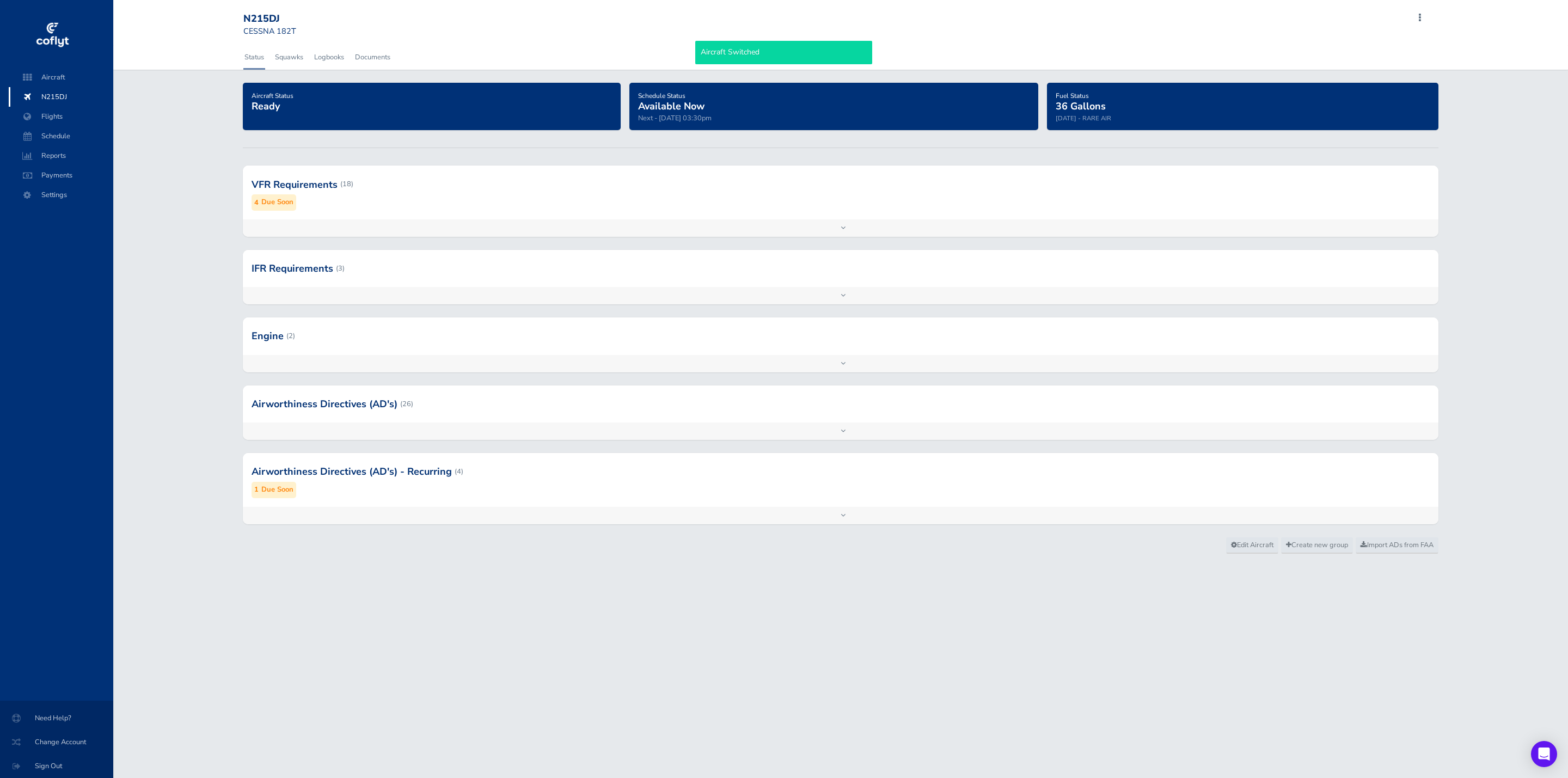
click at [464, 198] on div at bounding box center [841, 184] width 1196 height 54
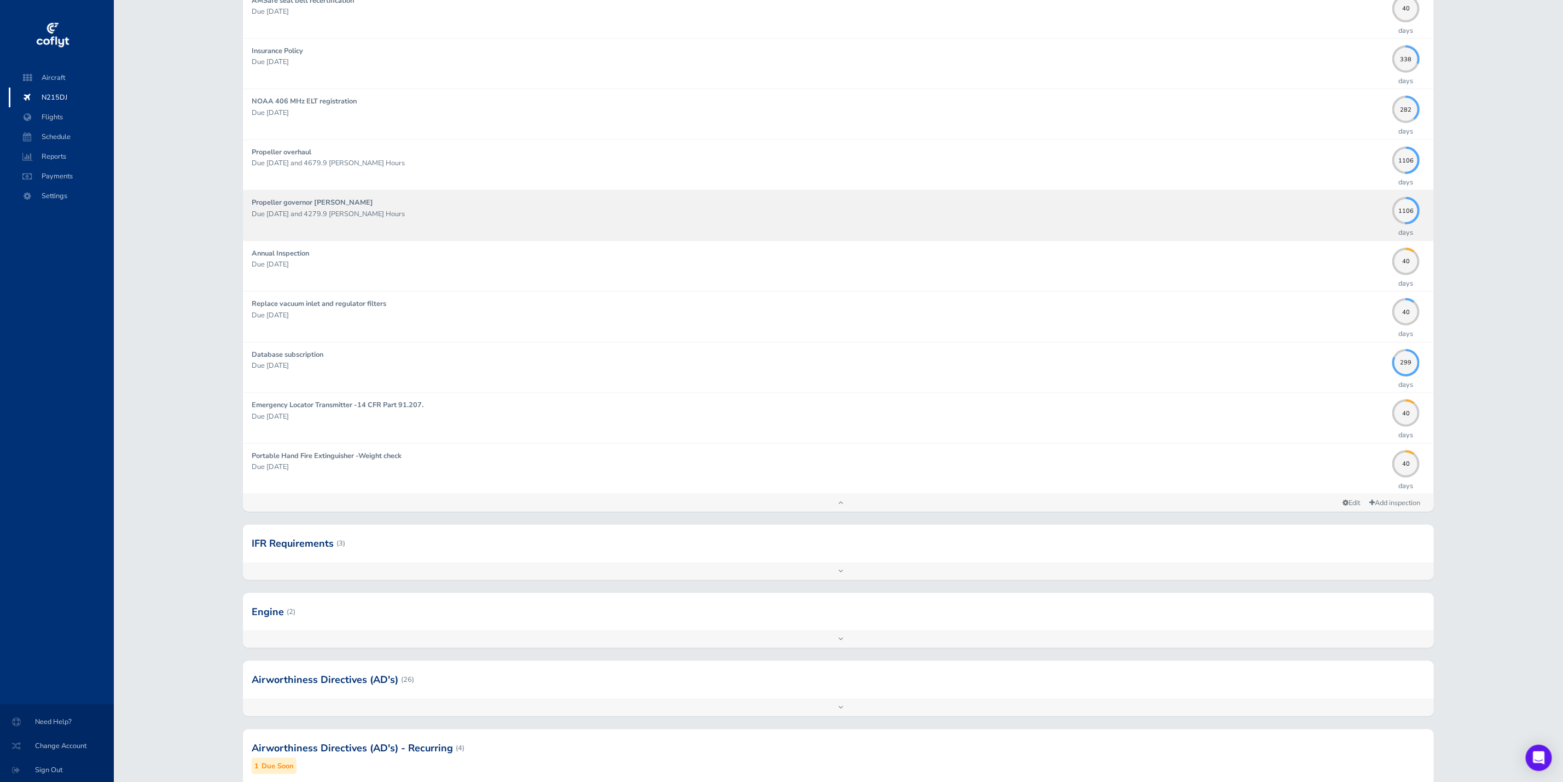
scroll to position [657, 0]
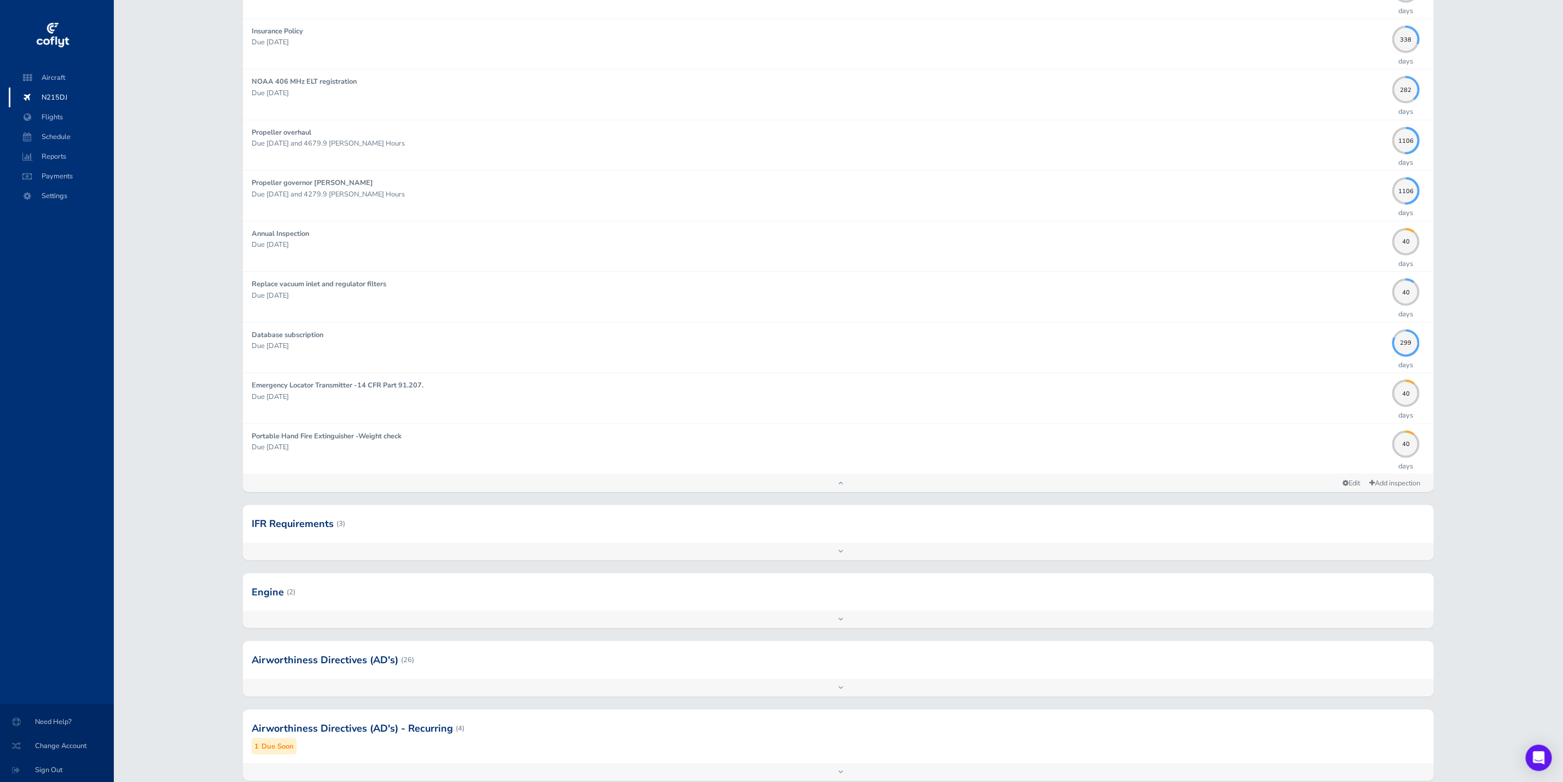
click at [520, 537] on div at bounding box center [839, 523] width 1192 height 37
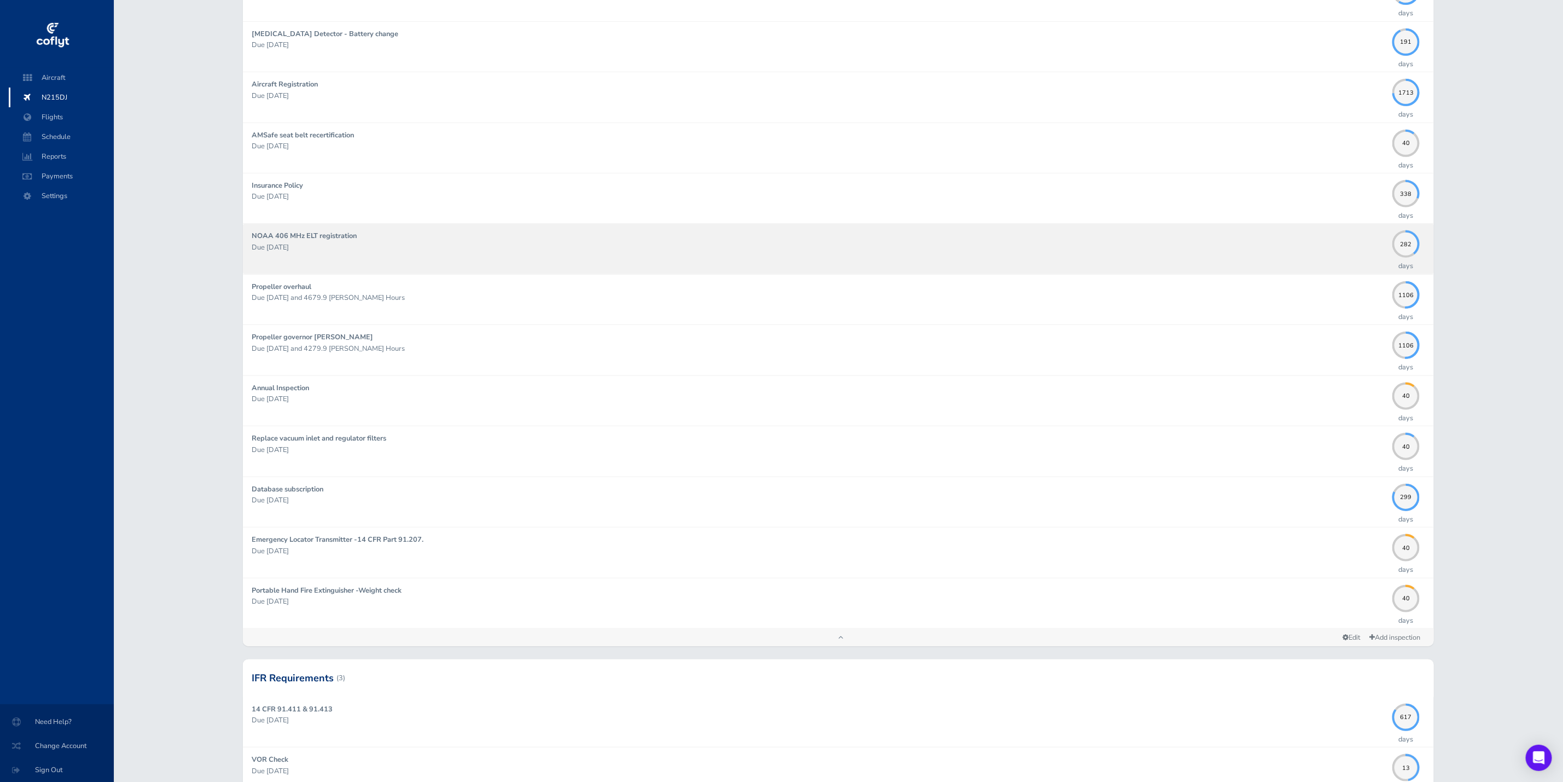
scroll to position [492, 0]
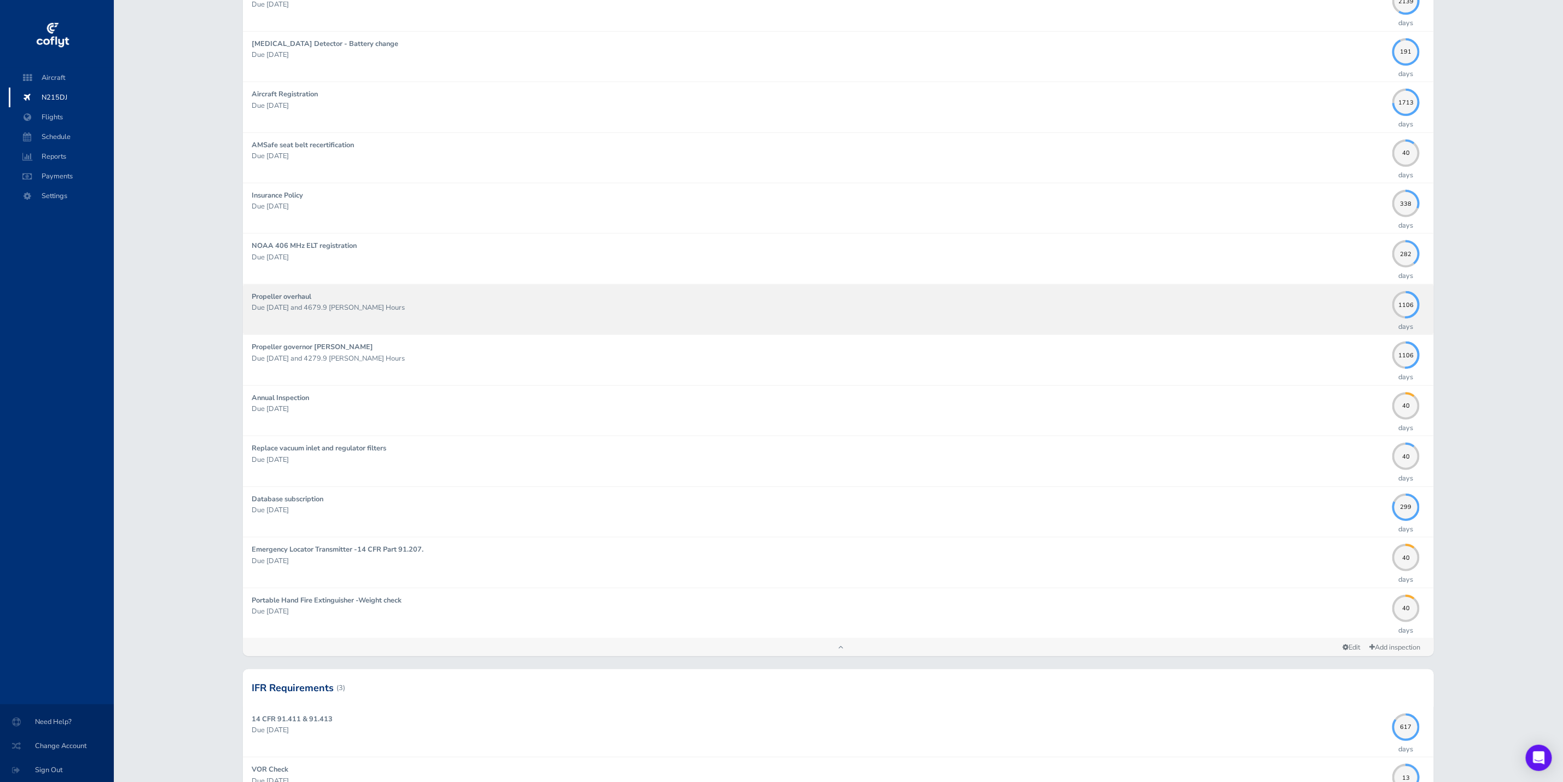
click at [343, 317] on div "Propeller overhaul Due 08/31/2028 and 4679.9 Hobbs Hours" at bounding box center [820, 309] width 1136 height 37
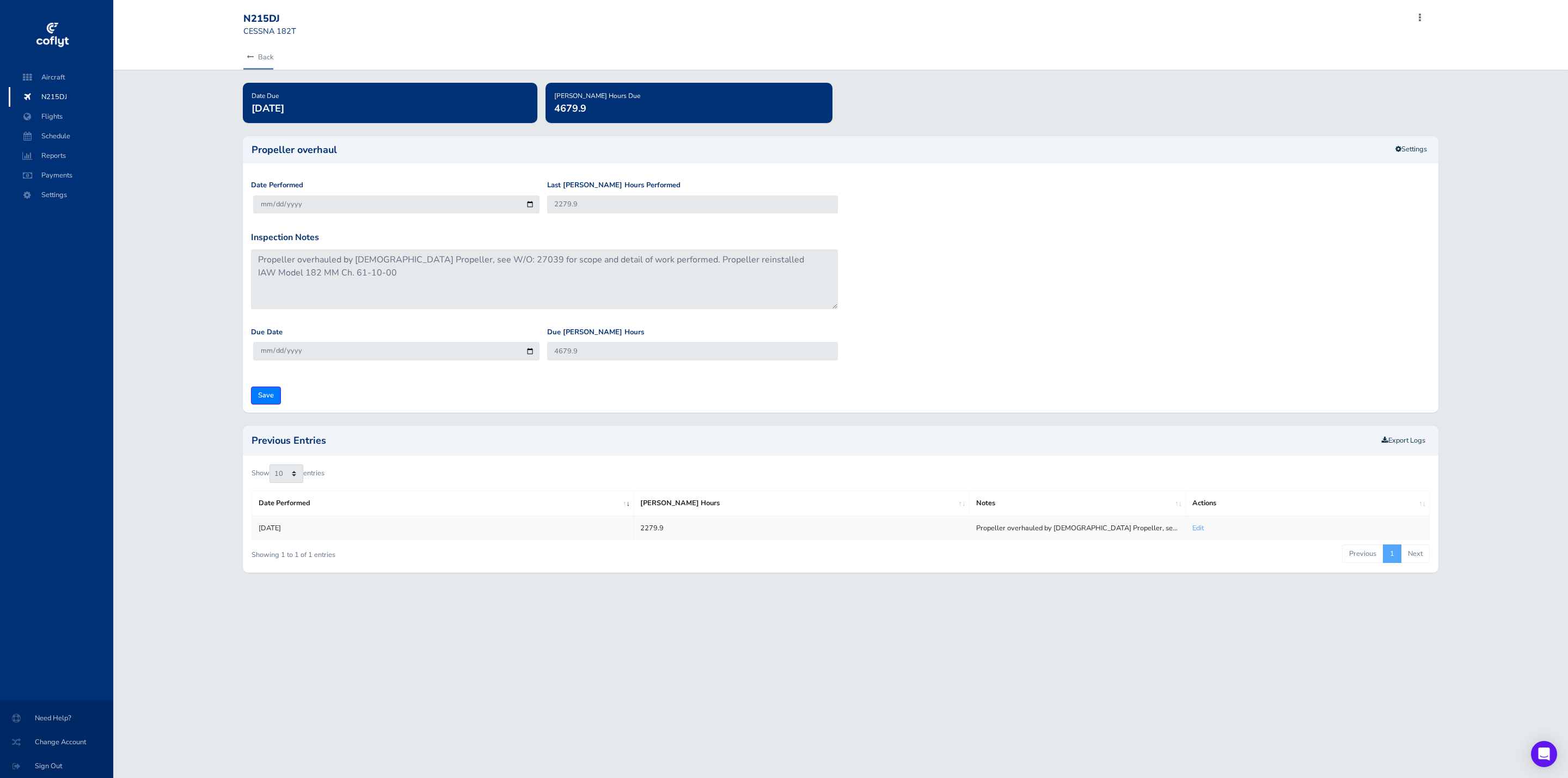
click at [263, 55] on link "Back" at bounding box center [259, 57] width 30 height 24
